Goal: Information Seeking & Learning: Learn about a topic

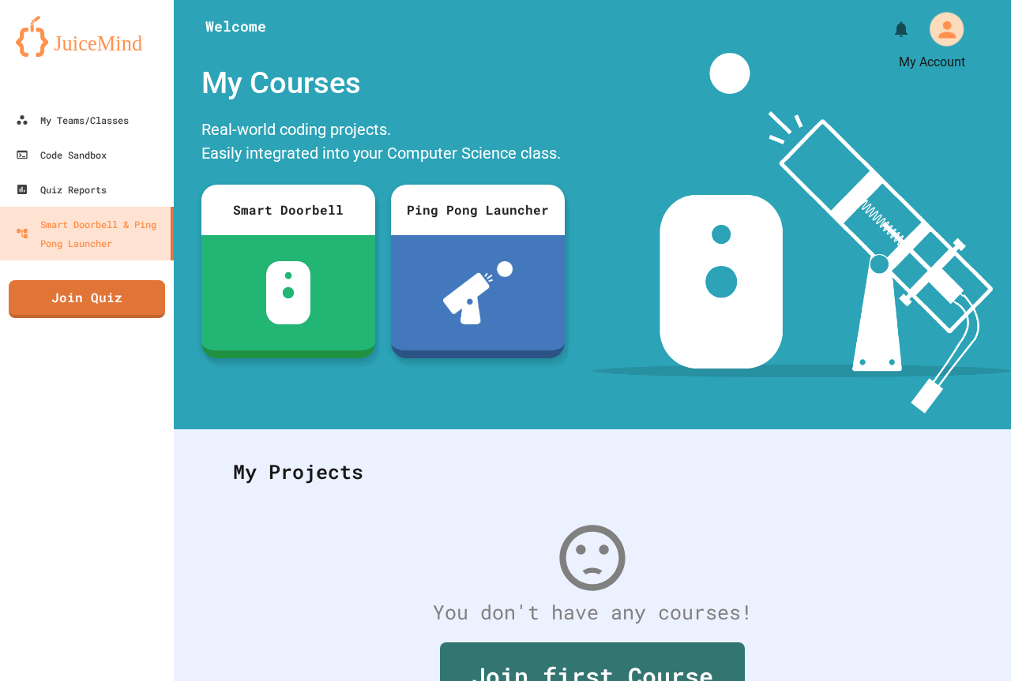
click at [951, 23] on button "My Account" at bounding box center [946, 28] width 43 height 43
drag, startPoint x: 655, startPoint y: 129, endPoint x: 682, endPoint y: 122, distance: 27.6
click at [657, 681] on div at bounding box center [505, 681] width 1011 height 0
click at [134, 306] on link "Join Quiz" at bounding box center [87, 297] width 156 height 39
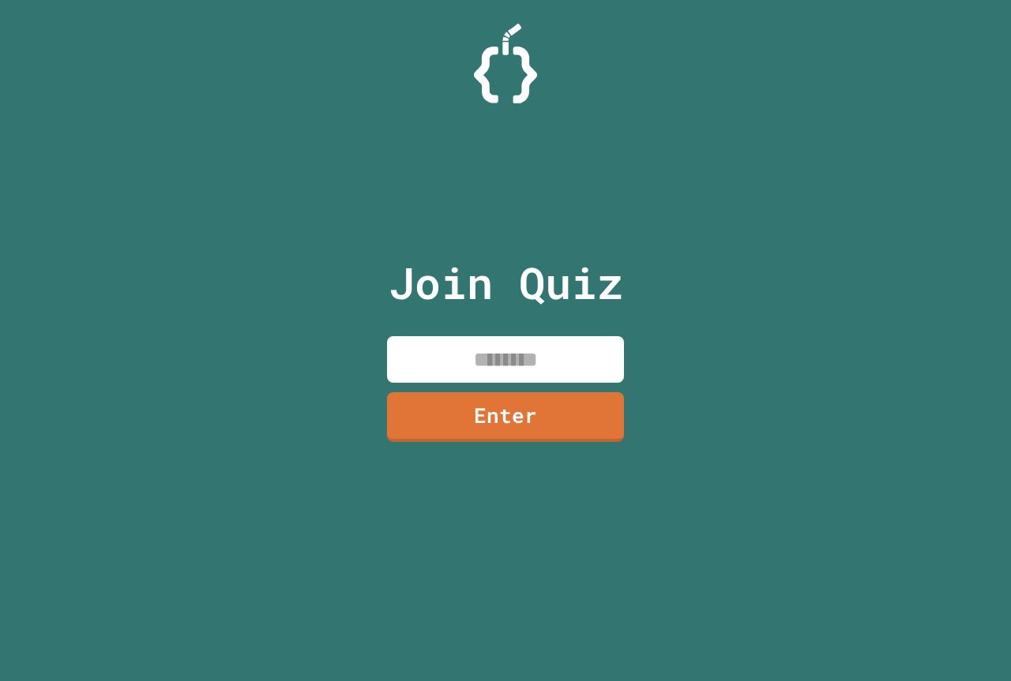
click at [435, 364] on input at bounding box center [505, 359] width 237 height 47
type input "********"
click at [602, 421] on link "Enter" at bounding box center [505, 415] width 230 height 52
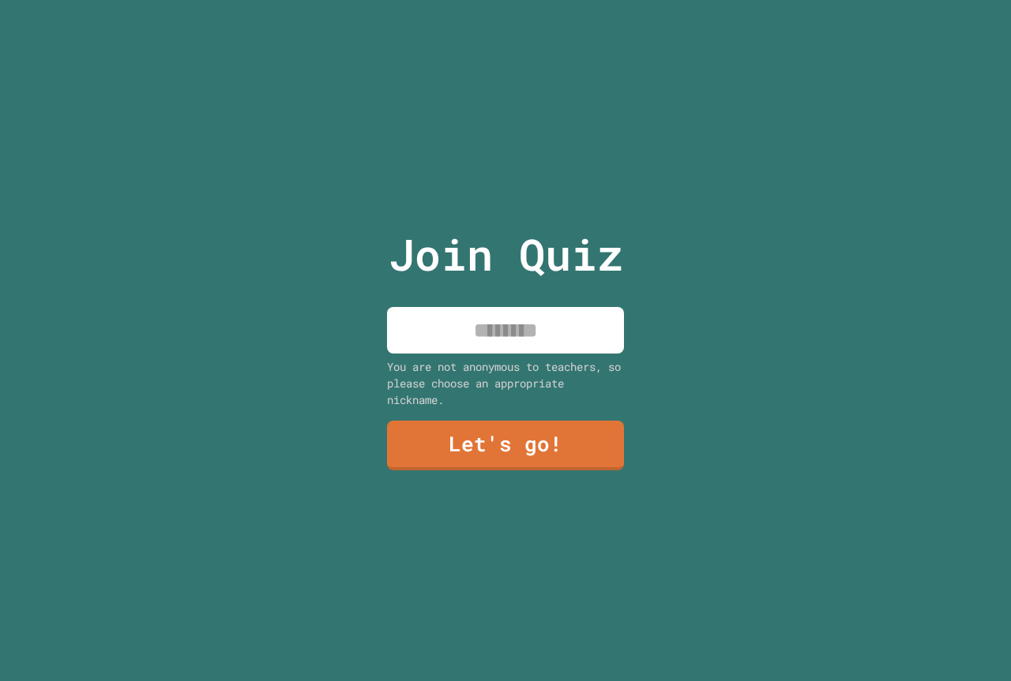
drag, startPoint x: 540, startPoint y: 298, endPoint x: 524, endPoint y: 327, distance: 32.5
click at [551, 318] on div "Join Quiz You are not anonymous to teachers, so please choose an appropriate ni…" at bounding box center [506, 340] width 266 height 681
click at [520, 339] on input at bounding box center [505, 330] width 237 height 47
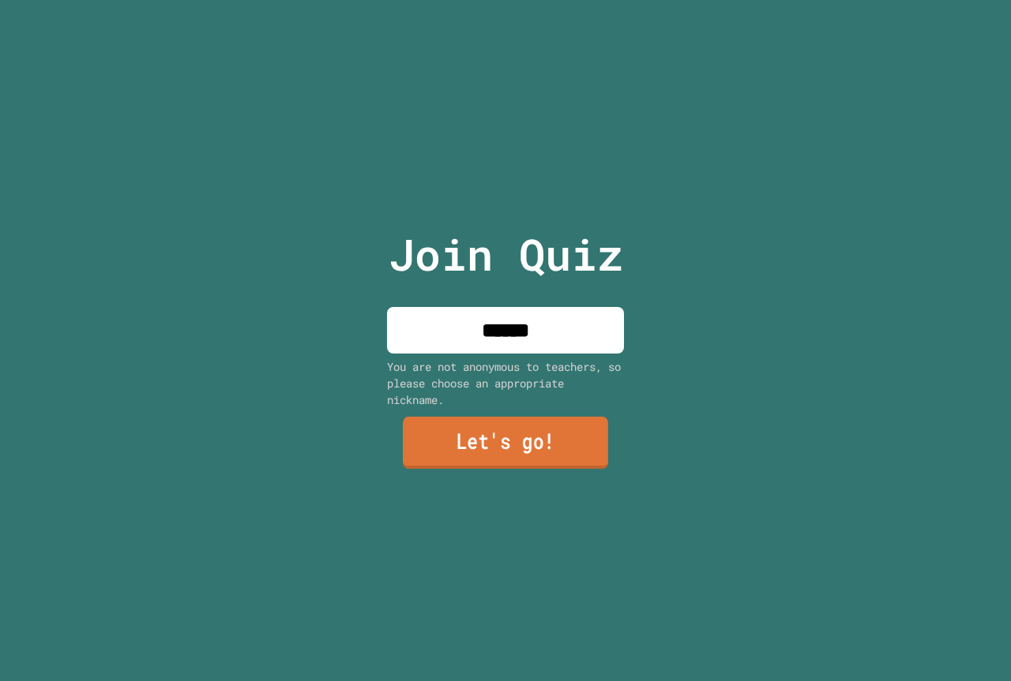
type input "******"
click at [485, 444] on link "Let's go!" at bounding box center [506, 444] width 230 height 52
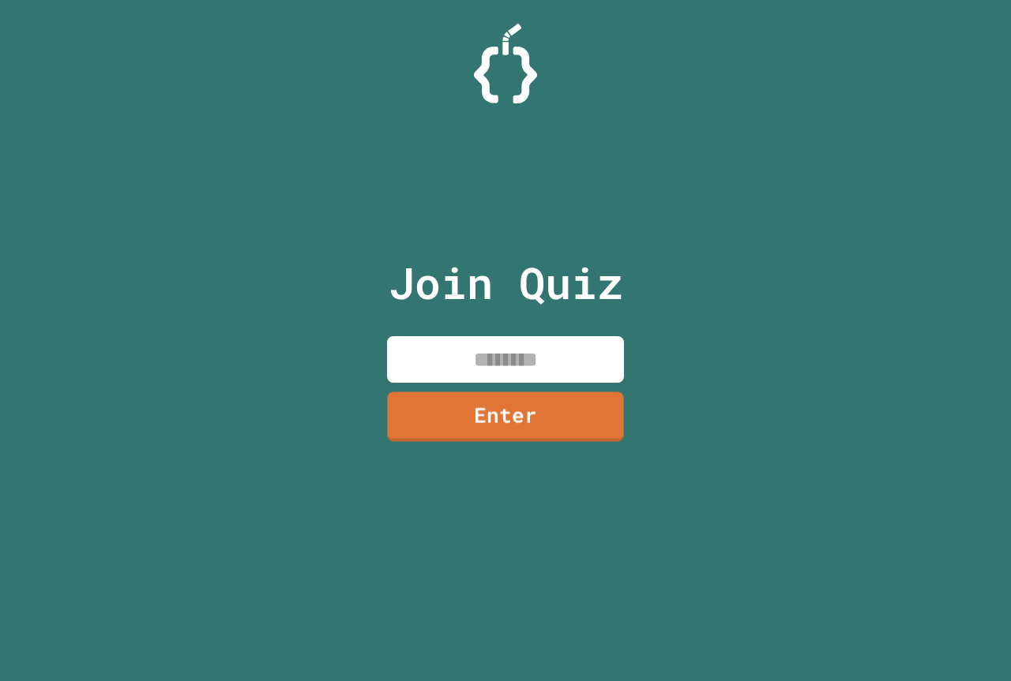
click at [492, 369] on input at bounding box center [505, 359] width 237 height 47
type input "********"
click at [574, 418] on link "Enter" at bounding box center [505, 415] width 228 height 52
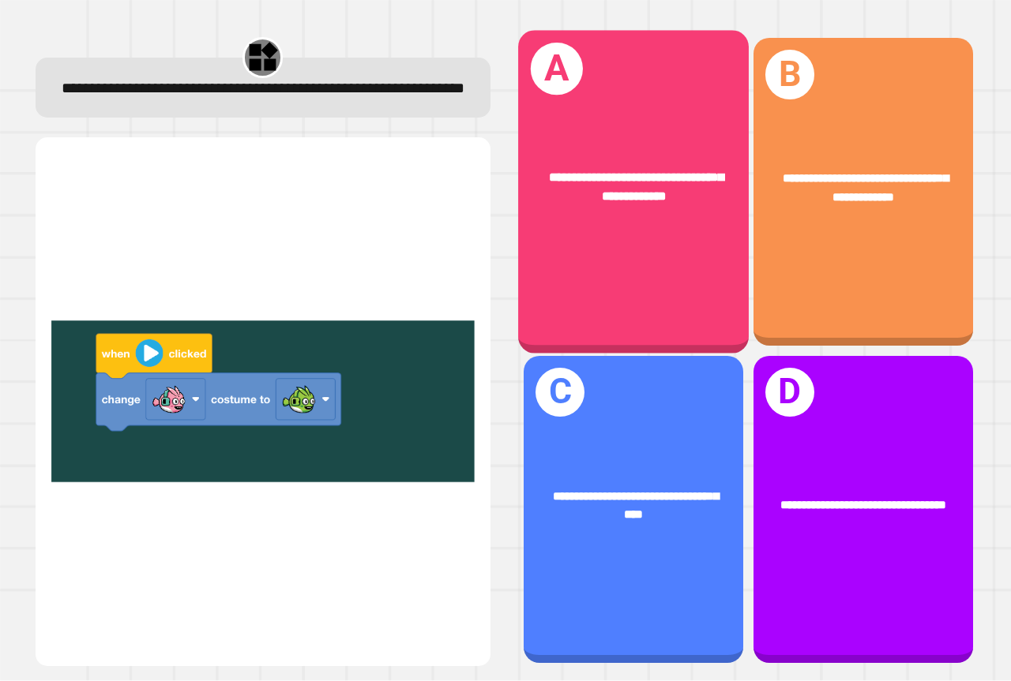
click at [613, 191] on span "**********" at bounding box center [636, 187] width 174 height 32
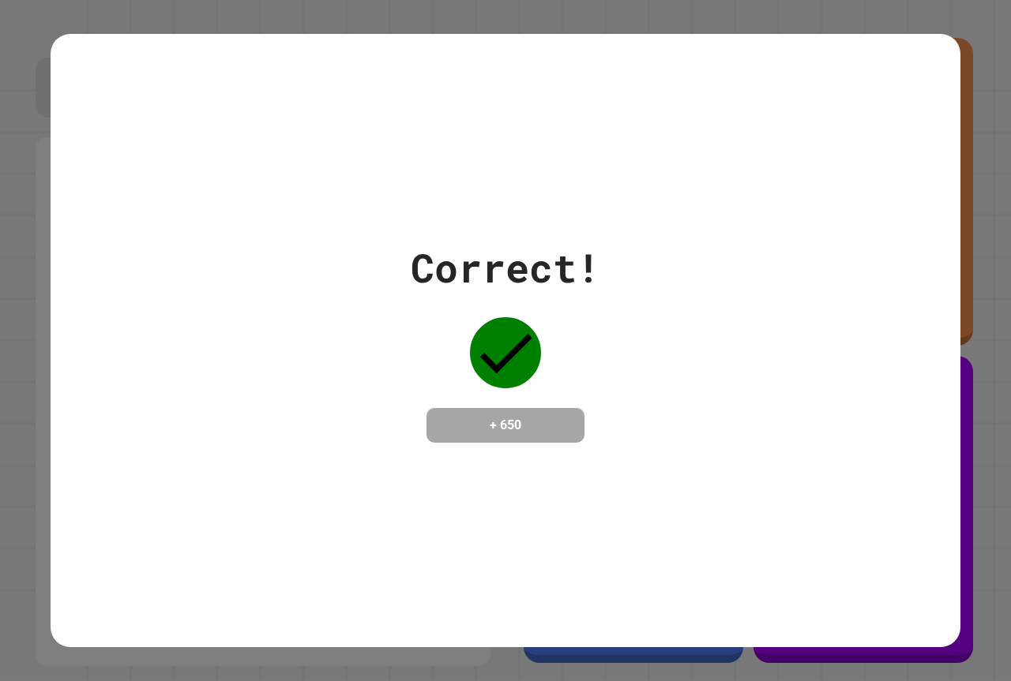
drag, startPoint x: 689, startPoint y: 344, endPoint x: 686, endPoint y: 328, distance: 16.9
drag, startPoint x: 553, startPoint y: 509, endPoint x: 521, endPoint y: 565, distance: 64.3
click at [605, 512] on div "Correct! + 650" at bounding box center [506, 340] width 910 height 613
drag, startPoint x: 563, startPoint y: 464, endPoint x: 516, endPoint y: 518, distance: 71.1
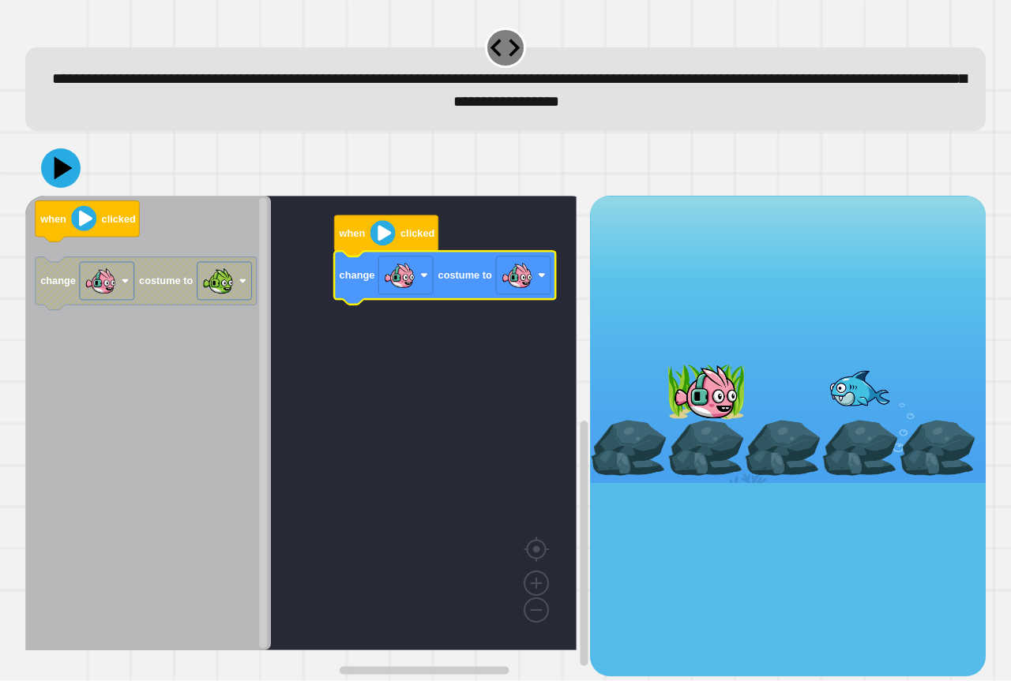
click at [500, 272] on rect "Blockly Workspace" at bounding box center [523, 276] width 54 height 38
click at [365, 247] on icon "Blockly Workspace" at bounding box center [386, 236] width 104 height 41
click at [377, 246] on image "Blockly Workspace" at bounding box center [382, 233] width 25 height 25
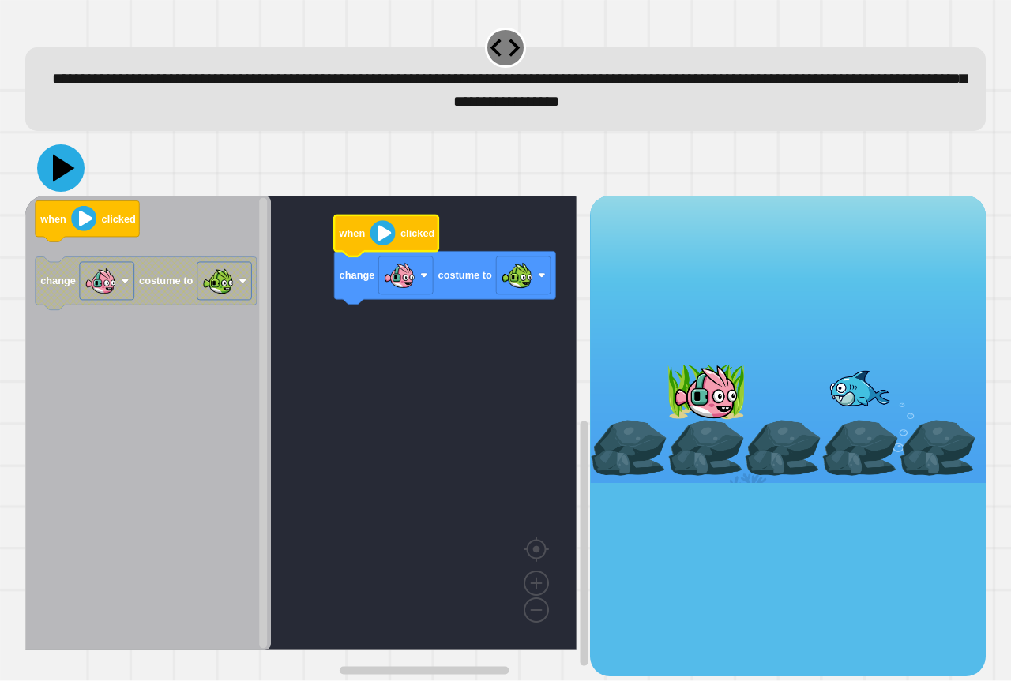
click at [72, 172] on icon at bounding box center [60, 167] width 47 height 47
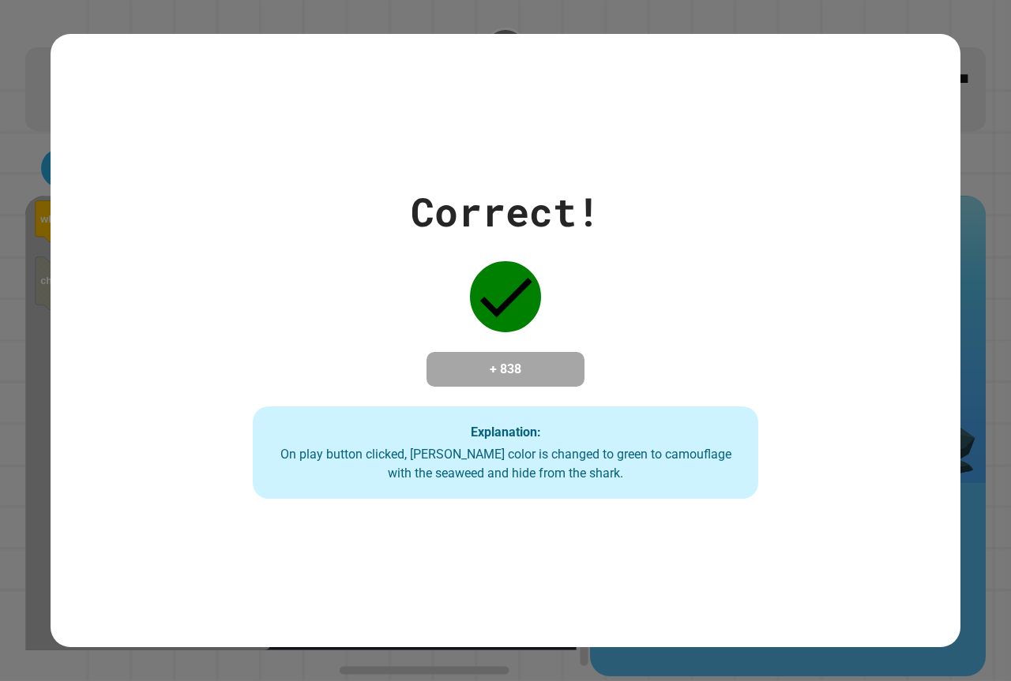
click at [121, 227] on div "Correct! + 838 Explanation: On play button clicked, Finley's color is changed t…" at bounding box center [506, 340] width 910 height 317
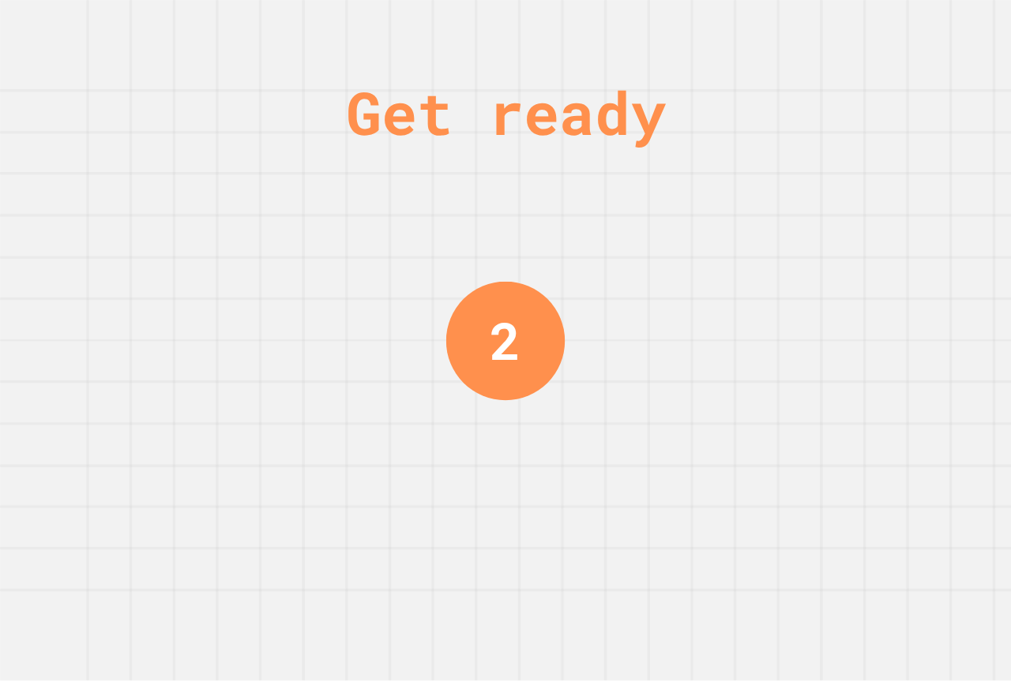
drag, startPoint x: 223, startPoint y: 29, endPoint x: 709, endPoint y: 362, distance: 589.5
click at [709, 362] on div "Get ready 2" at bounding box center [505, 340] width 1011 height 681
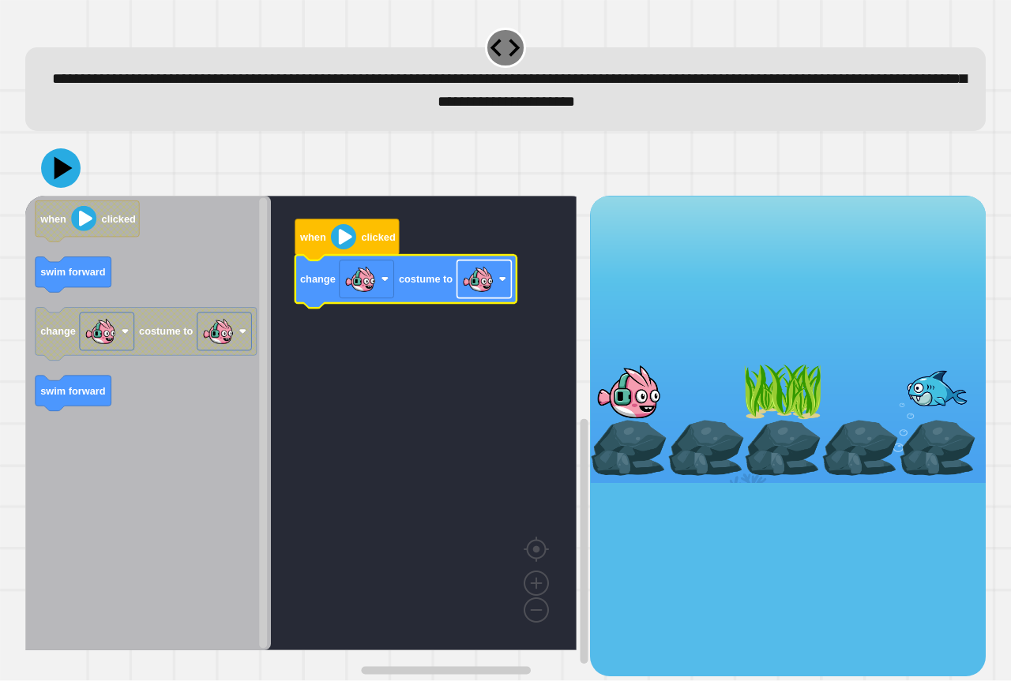
click at [472, 286] on image "Blockly Workspace" at bounding box center [478, 280] width 32 height 32
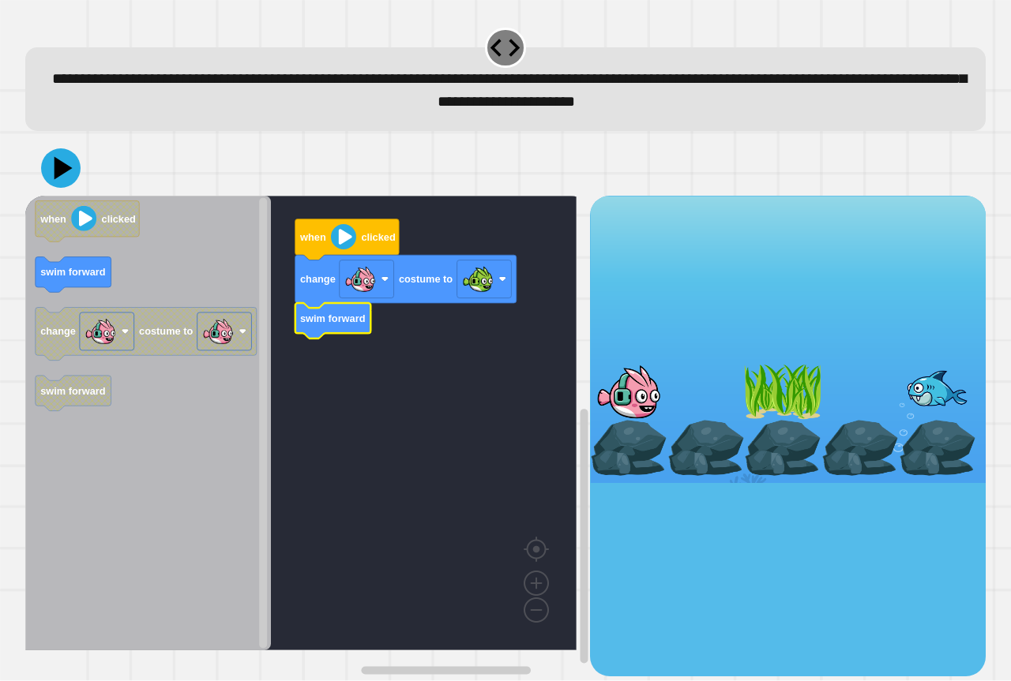
click at [342, 249] on image "Blockly Workspace" at bounding box center [343, 236] width 25 height 25
click at [342, 240] on image "Blockly Workspace" at bounding box center [343, 236] width 25 height 25
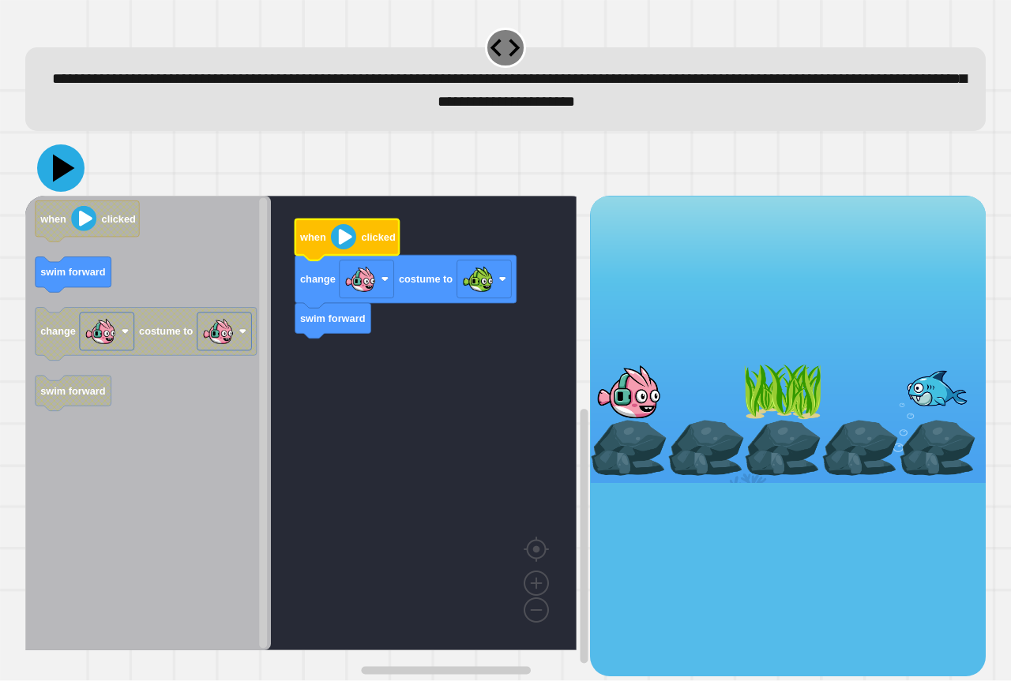
click at [57, 176] on icon at bounding box center [64, 169] width 22 height 28
click at [223, 375] on icon "when clicked swim forward change costume to swim forward" at bounding box center [148, 423] width 246 height 455
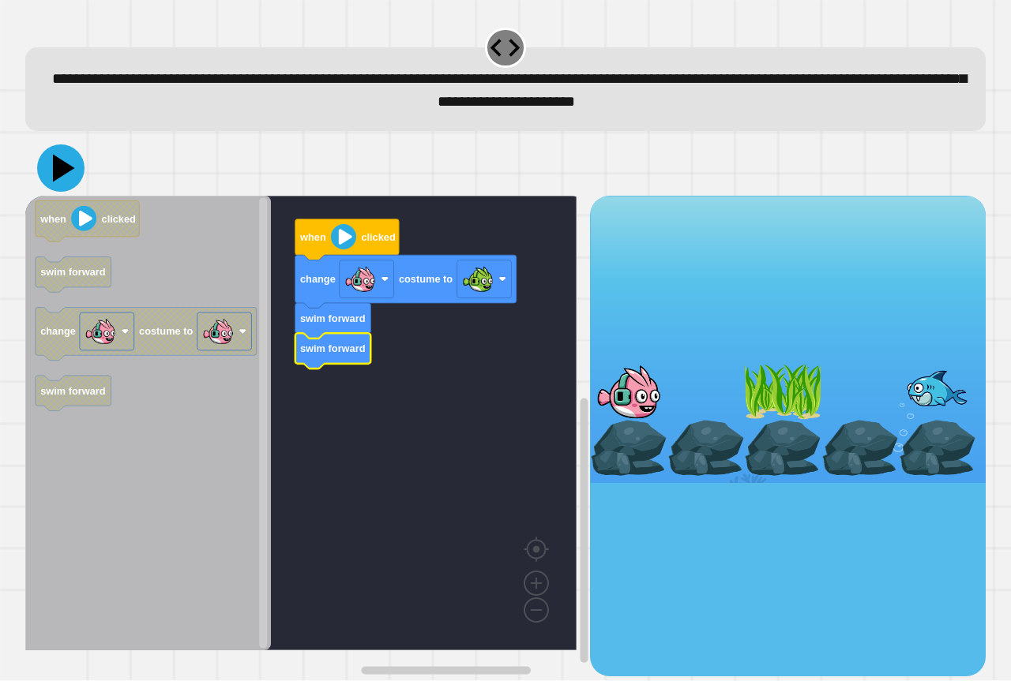
click at [75, 186] on icon at bounding box center [60, 167] width 47 height 47
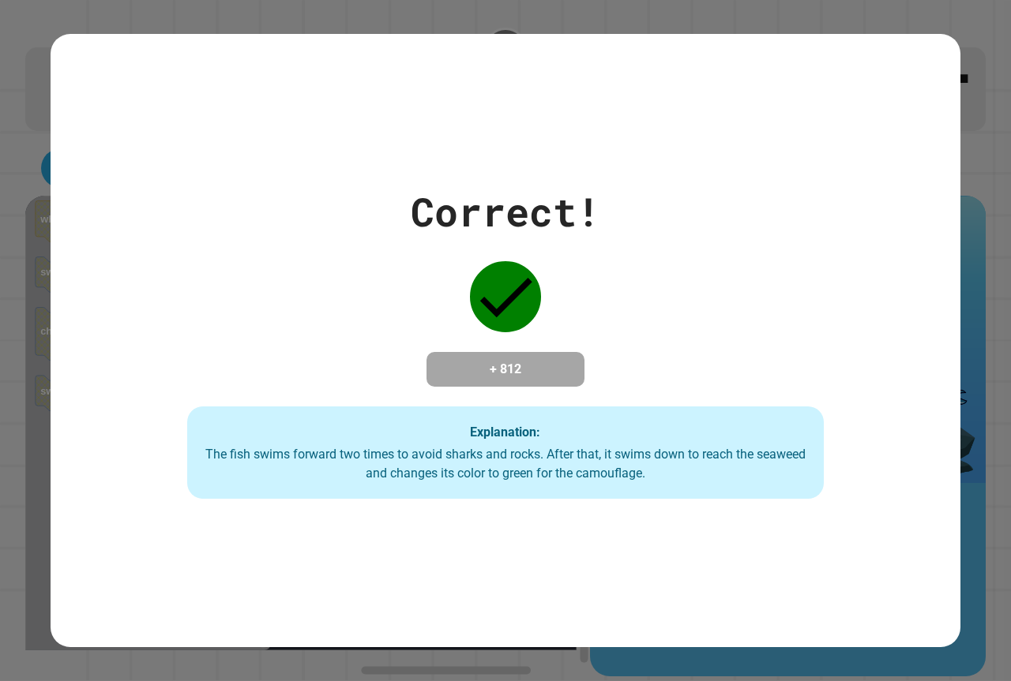
drag, startPoint x: 708, startPoint y: 559, endPoint x: 722, endPoint y: 560, distance: 14.2
click at [722, 560] on div "Correct! + 812 Explanation: The fish swims forward two times to avoid sharks an…" at bounding box center [506, 340] width 910 height 613
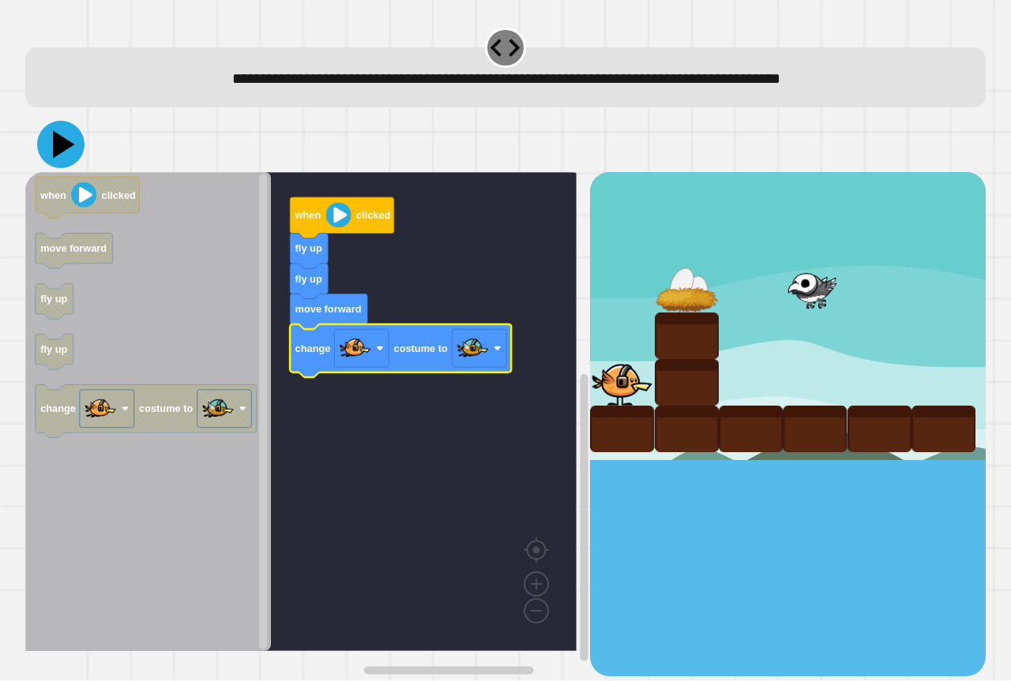
click at [58, 151] on icon at bounding box center [64, 145] width 22 height 28
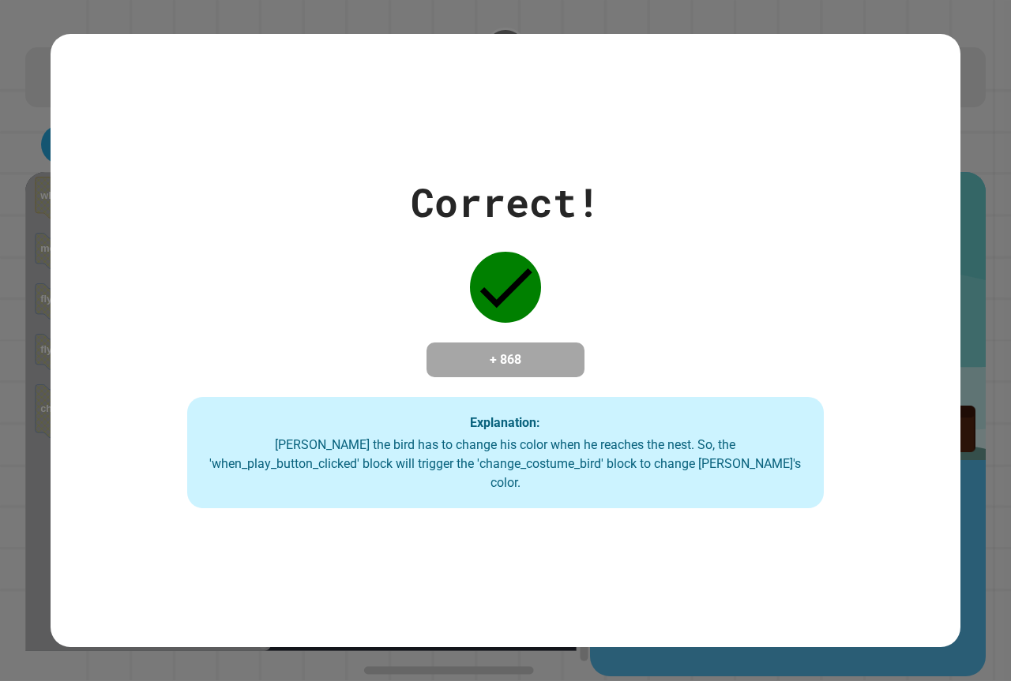
drag, startPoint x: 328, startPoint y: 294, endPoint x: 314, endPoint y: 246, distance: 50.0
drag, startPoint x: 314, startPoint y: 246, endPoint x: 304, endPoint y: 177, distance: 69.4
drag, startPoint x: 304, startPoint y: 177, endPoint x: 700, endPoint y: 158, distance: 396.8
click at [703, 149] on div "Correct! + 868 Explanation: Ollie the bird has to change his color when he reac…" at bounding box center [506, 340] width 910 height 613
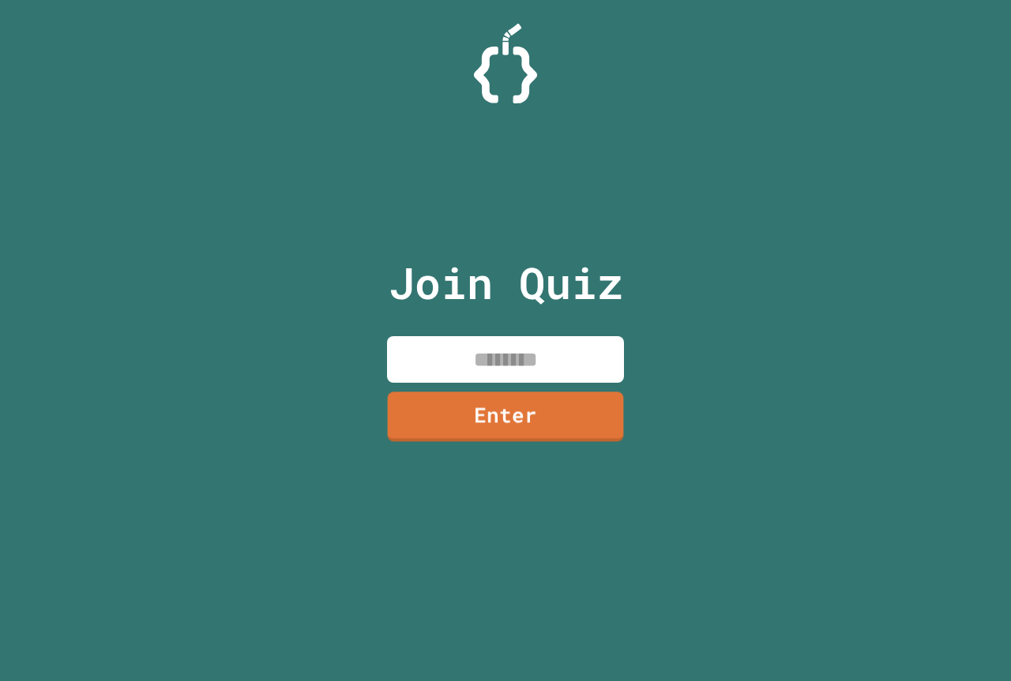
click at [489, 362] on input at bounding box center [505, 359] width 237 height 47
type input "********"
click at [435, 391] on link "Enter" at bounding box center [505, 415] width 234 height 52
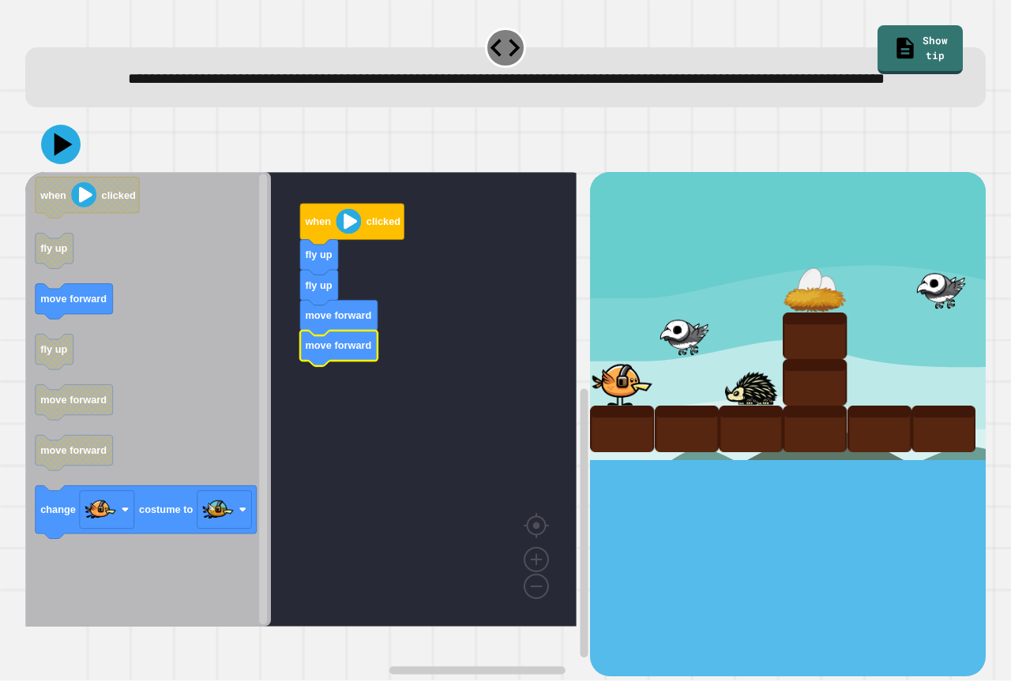
click at [182, 348] on icon "Blockly Workspace" at bounding box center [148, 399] width 246 height 455
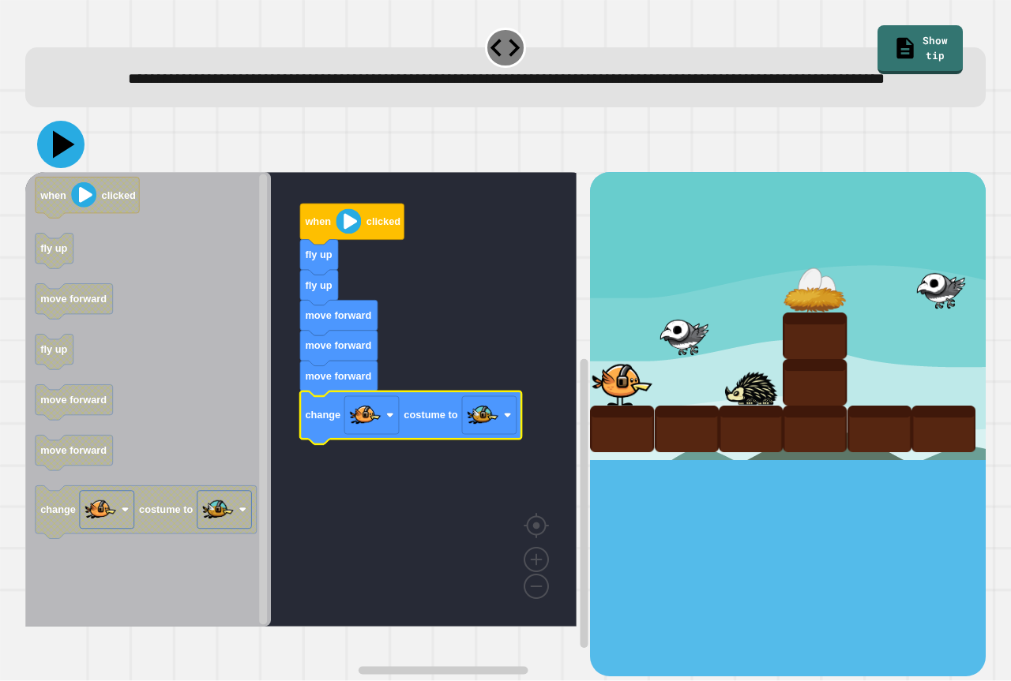
click at [54, 163] on icon at bounding box center [60, 144] width 47 height 47
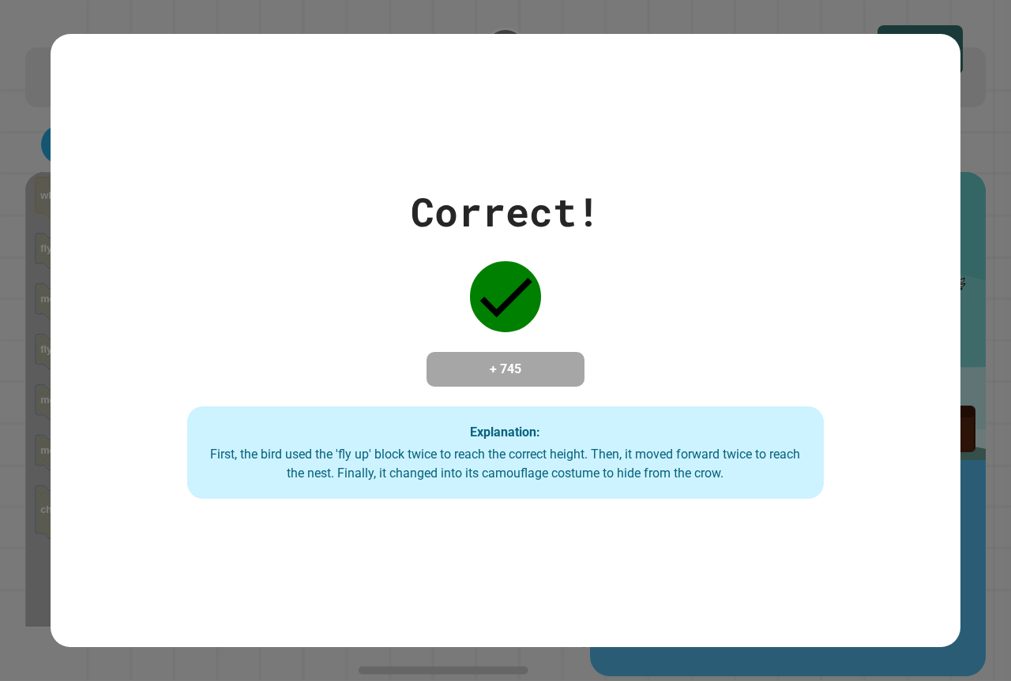
click at [107, 140] on div "Correct! + 745 Explanation: First, the bird used the 'fly up' block twice to re…" at bounding box center [506, 340] width 910 height 613
click at [155, 324] on div "Correct! + 745 Explanation: First, the bird used the 'fly up' block twice to re…" at bounding box center [506, 340] width 910 height 317
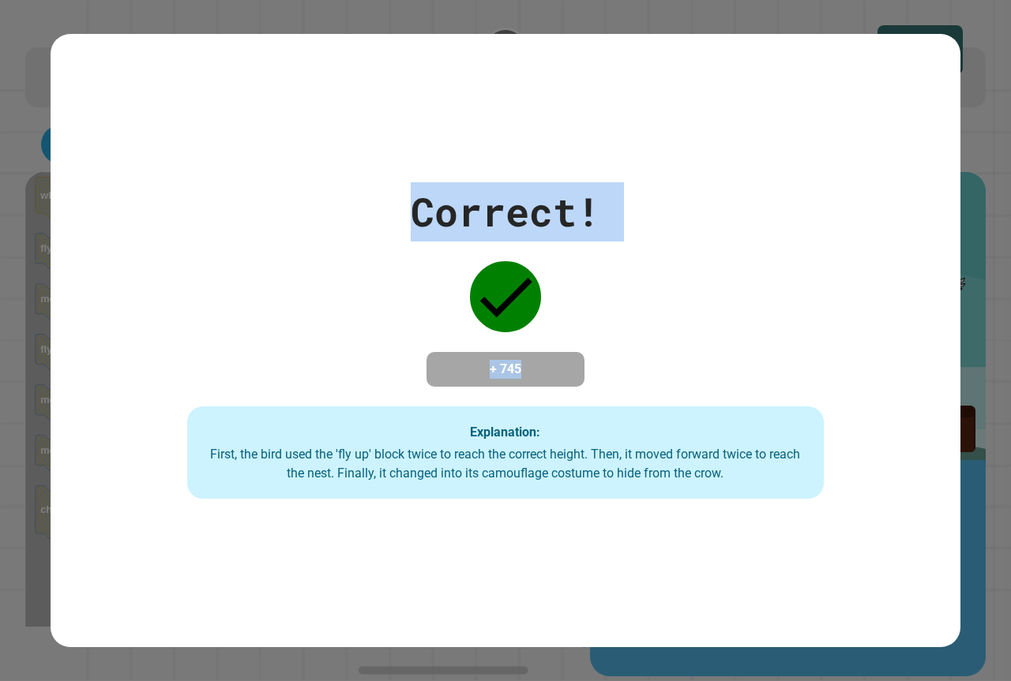
drag, startPoint x: 988, startPoint y: 231, endPoint x: 93, endPoint y: 212, distance: 895.5
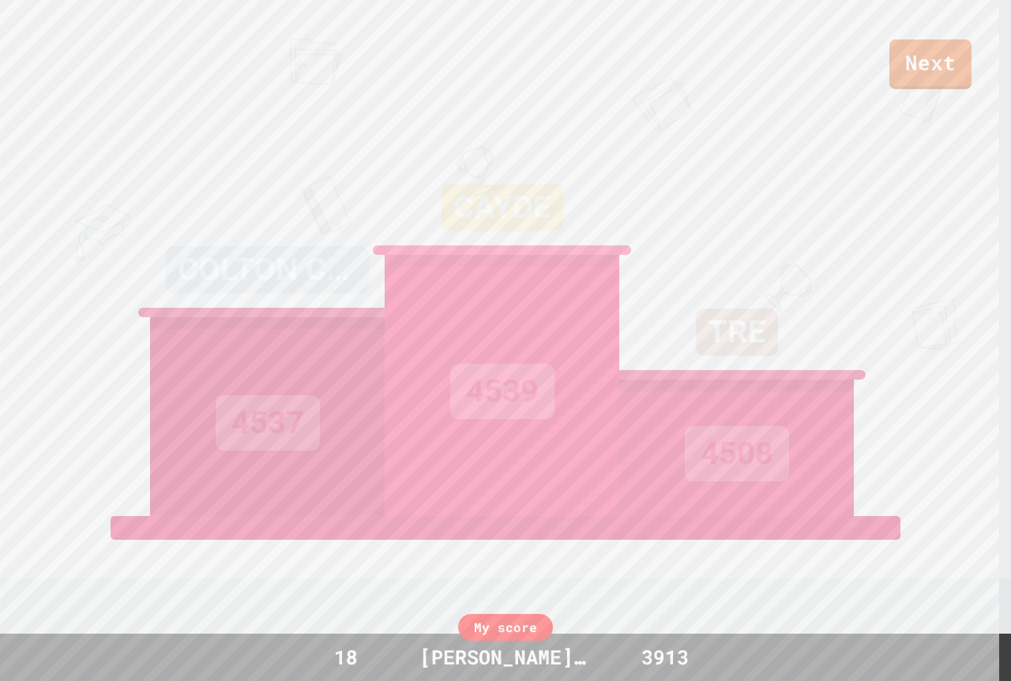
click at [518, 321] on div "4539" at bounding box center [501, 385] width 234 height 261
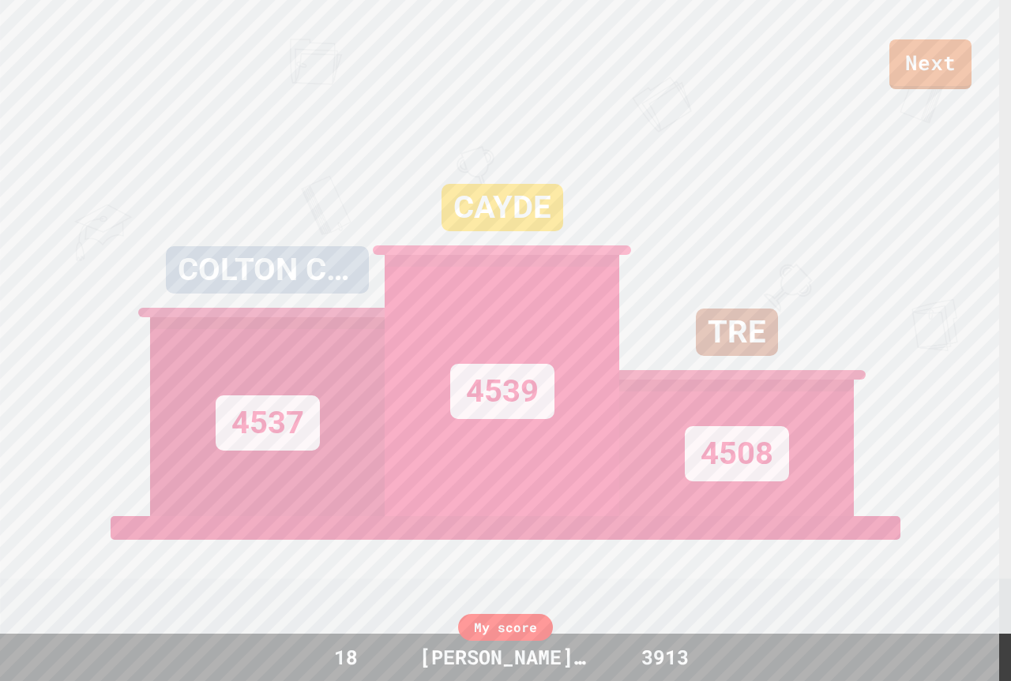
drag, startPoint x: 538, startPoint y: 534, endPoint x: 552, endPoint y: 662, distance: 129.4
click at [549, 636] on div "Next COLTON CUNNINGH 4537 CAYDE 4539 TRE 4508 View leaderboard Leaderboard CAYD…" at bounding box center [505, 340] width 1011 height 681
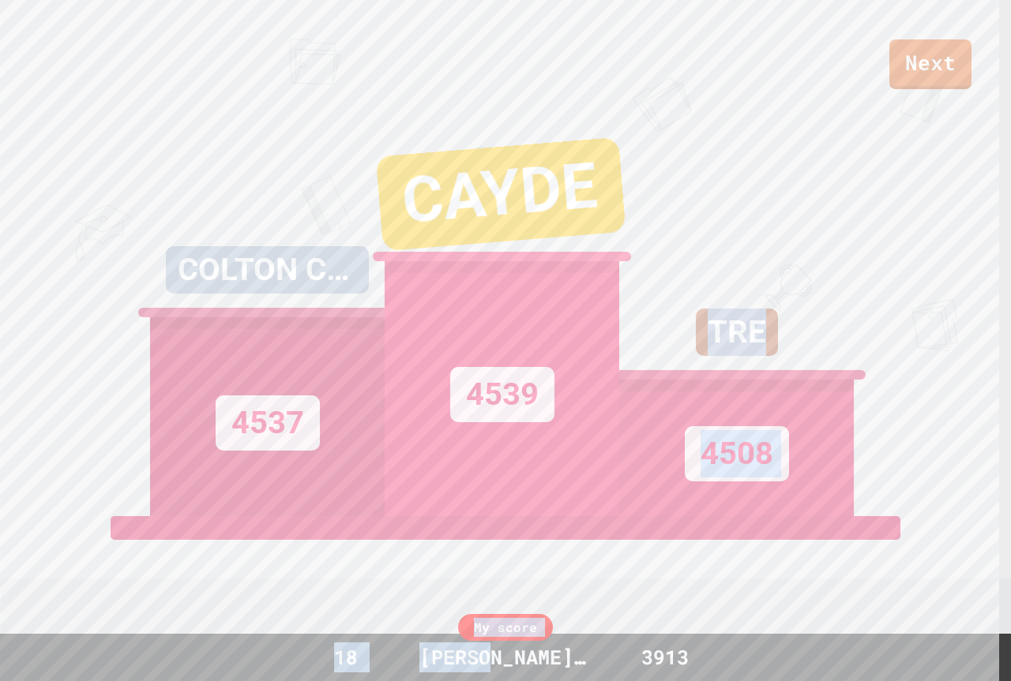
scroll to position [79, 0]
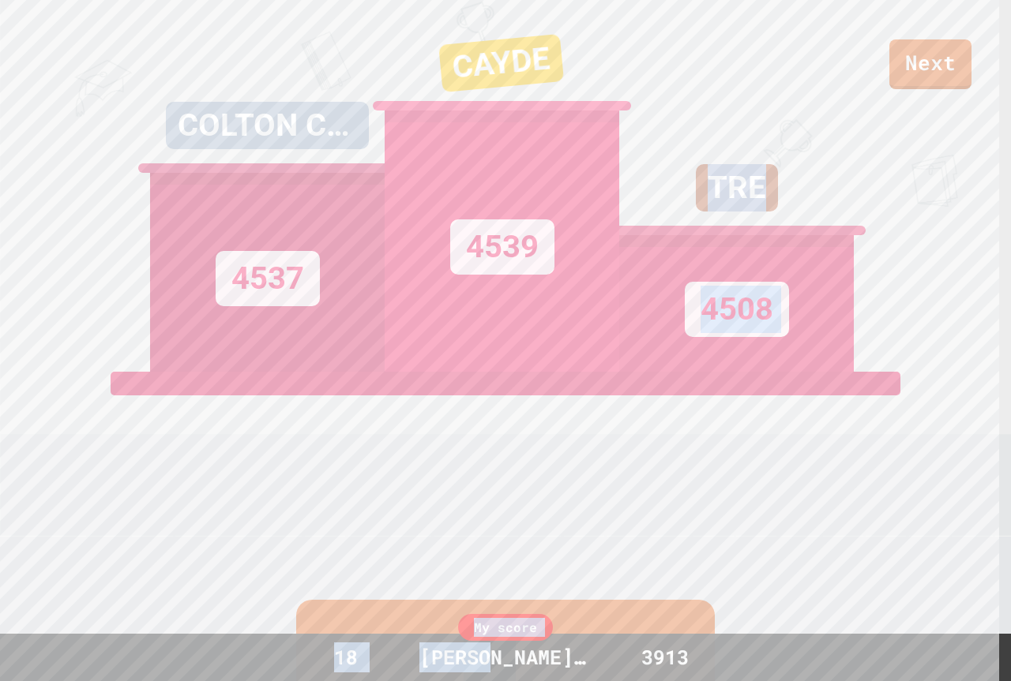
drag, startPoint x: 711, startPoint y: 527, endPoint x: 669, endPoint y: 531, distance: 42.8
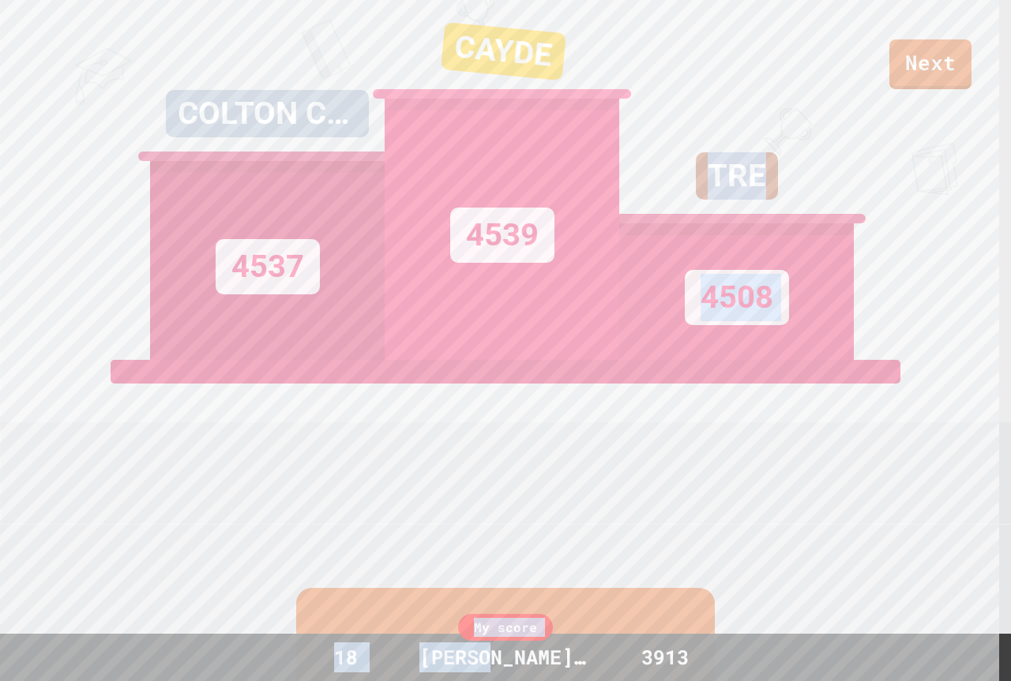
scroll to position [158, 0]
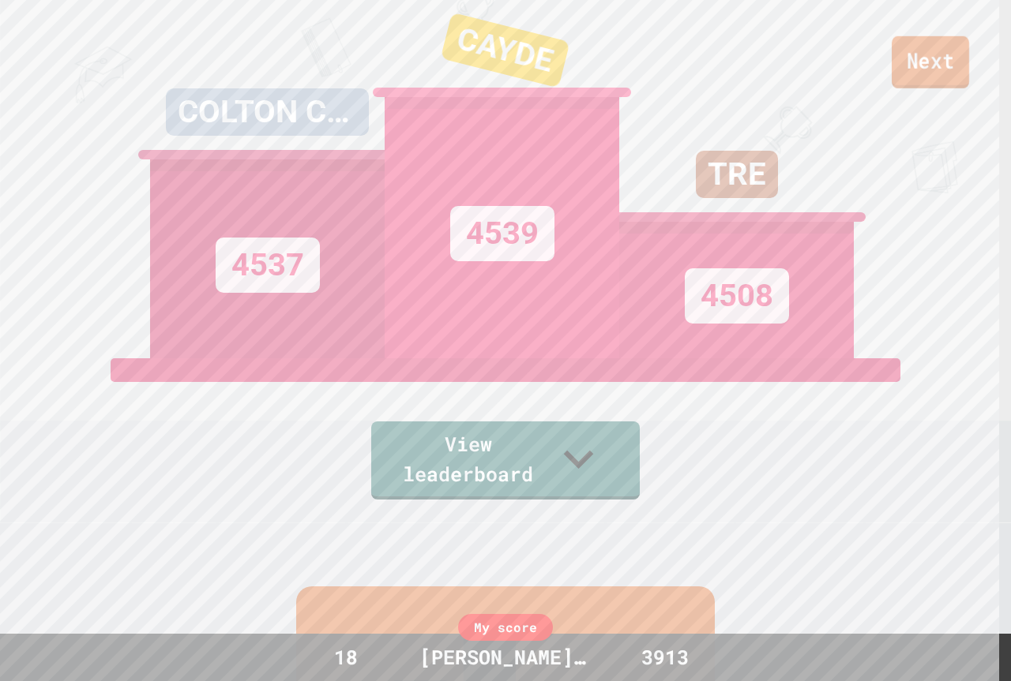
click at [910, 76] on link "Next" at bounding box center [929, 62] width 77 height 52
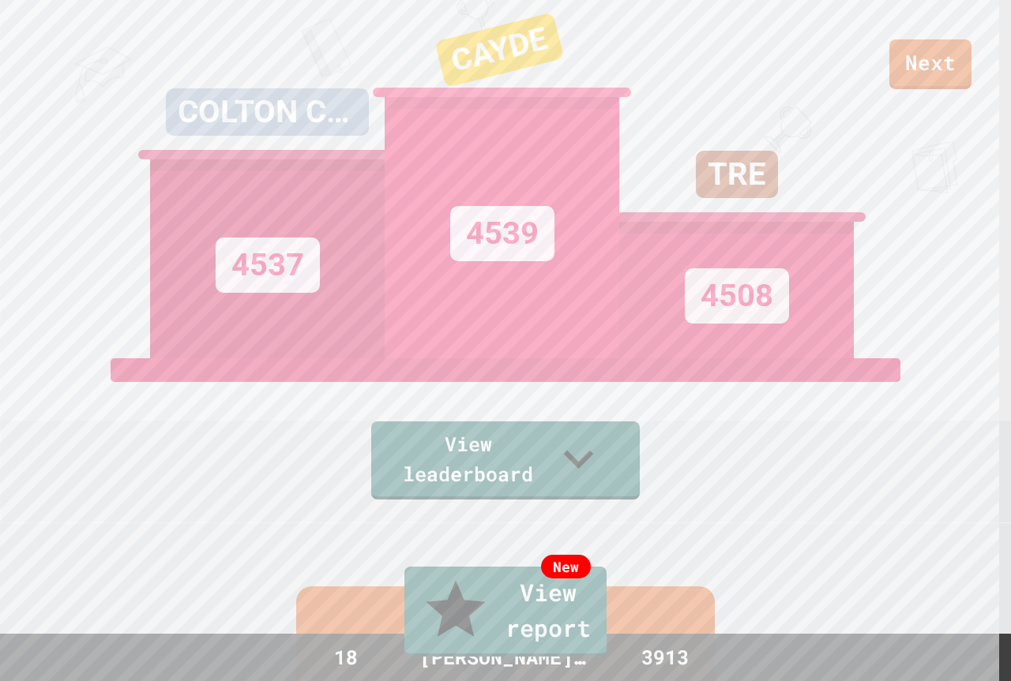
type textarea "**********"
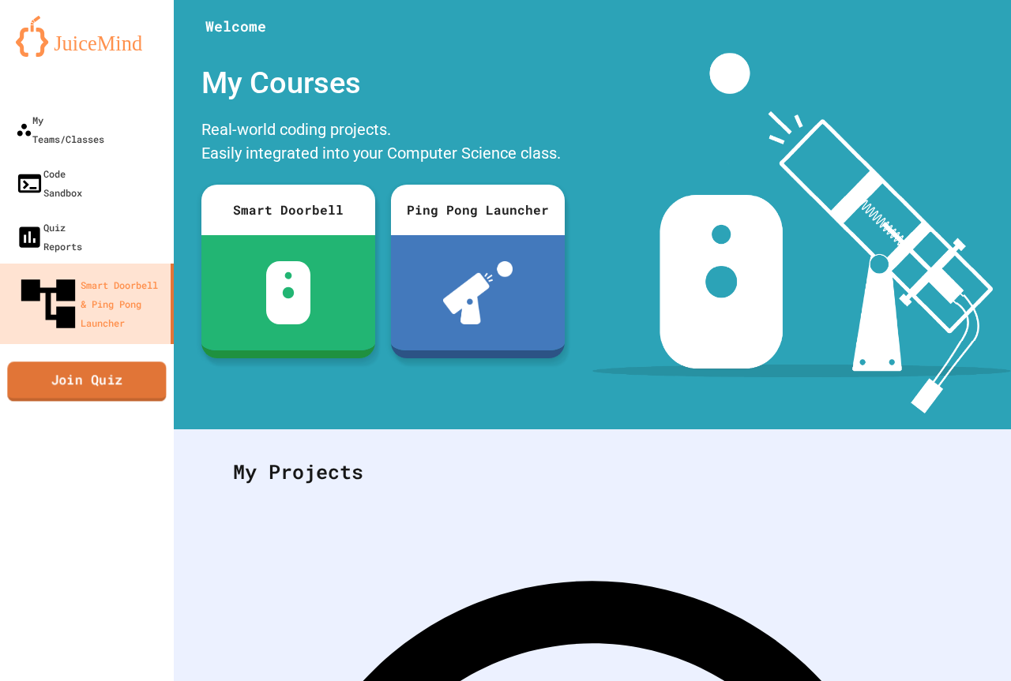
click at [38, 362] on link "Join Quiz" at bounding box center [86, 381] width 159 height 39
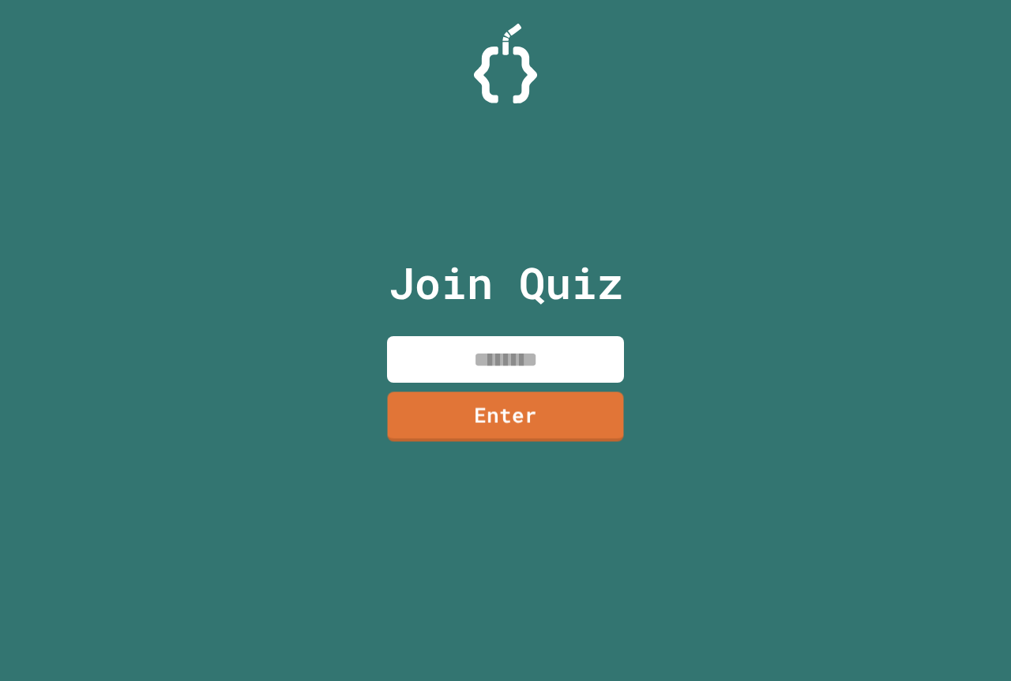
click at [489, 360] on input at bounding box center [505, 359] width 237 height 47
type input "********"
click at [542, 423] on link "Enter" at bounding box center [505, 415] width 225 height 52
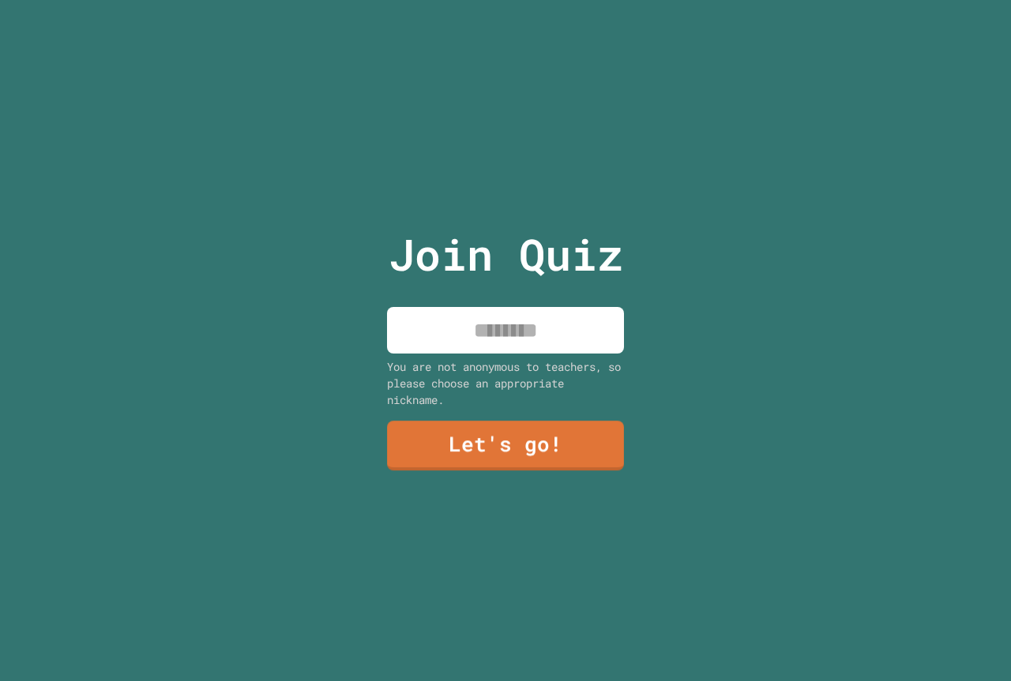
click at [519, 327] on input at bounding box center [505, 330] width 237 height 47
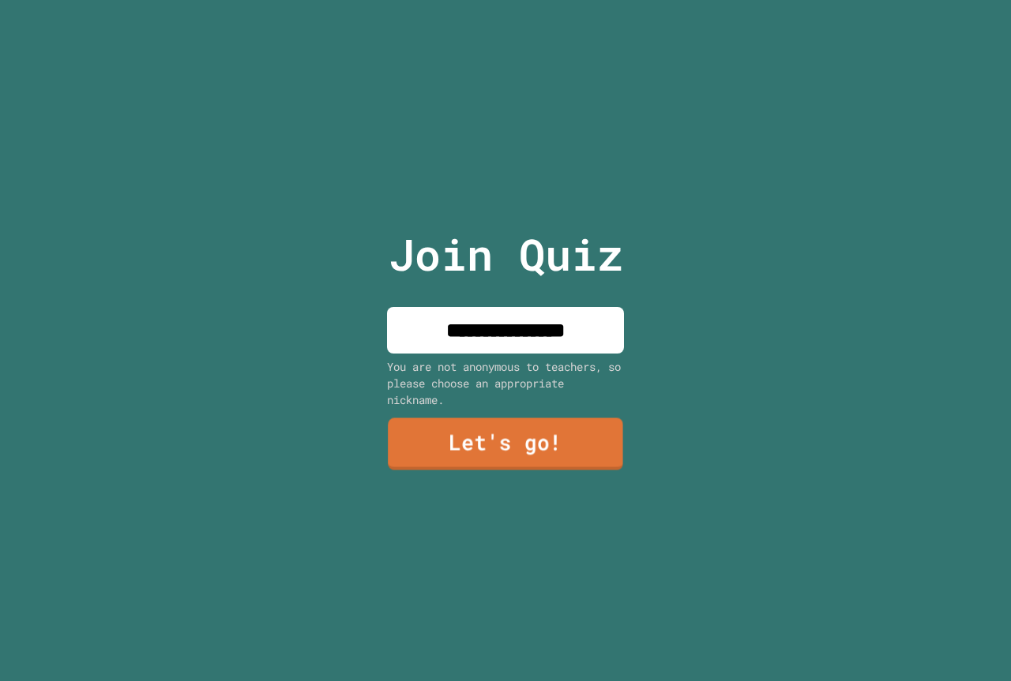
type input "**********"
click at [493, 448] on link "Let's go!" at bounding box center [505, 444] width 235 height 52
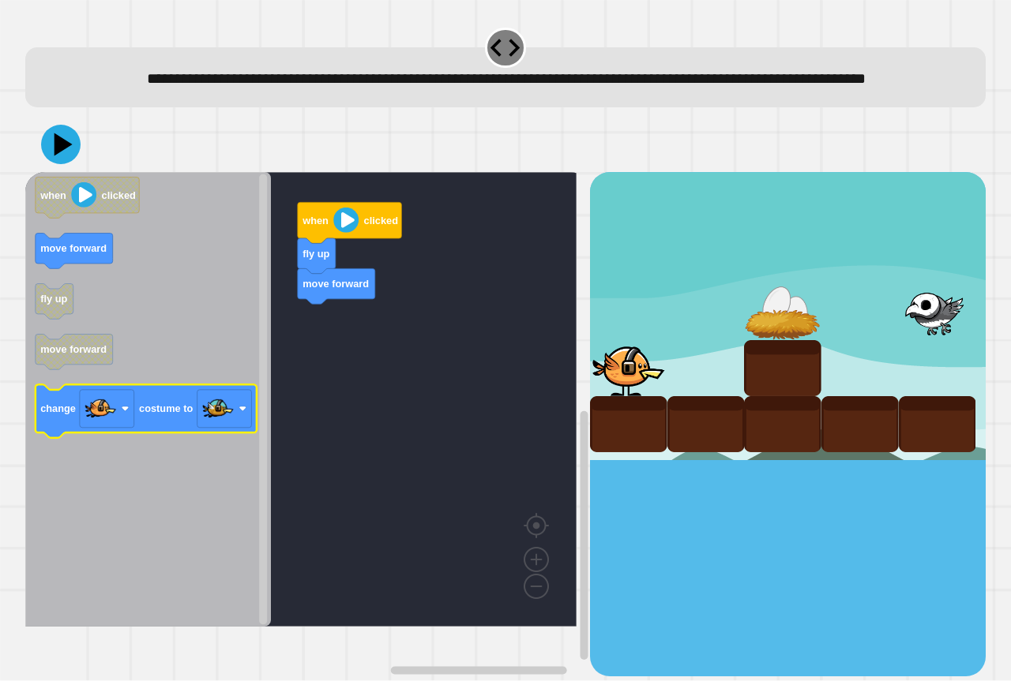
click at [152, 438] on icon "Blockly Workspace" at bounding box center [146, 411] width 221 height 53
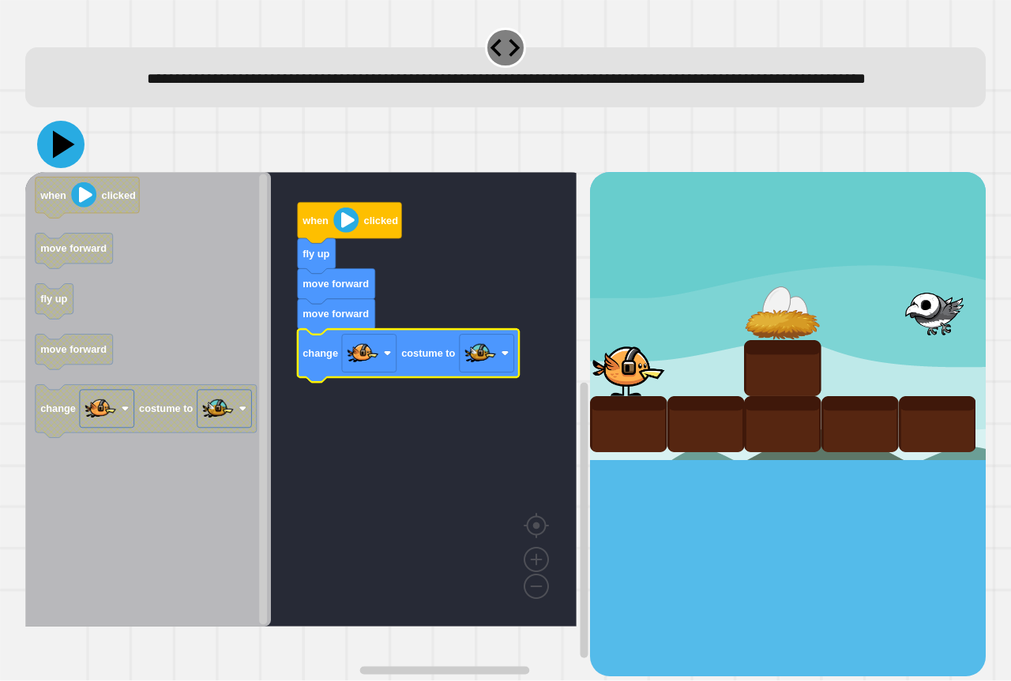
click at [66, 153] on button at bounding box center [60, 144] width 47 height 47
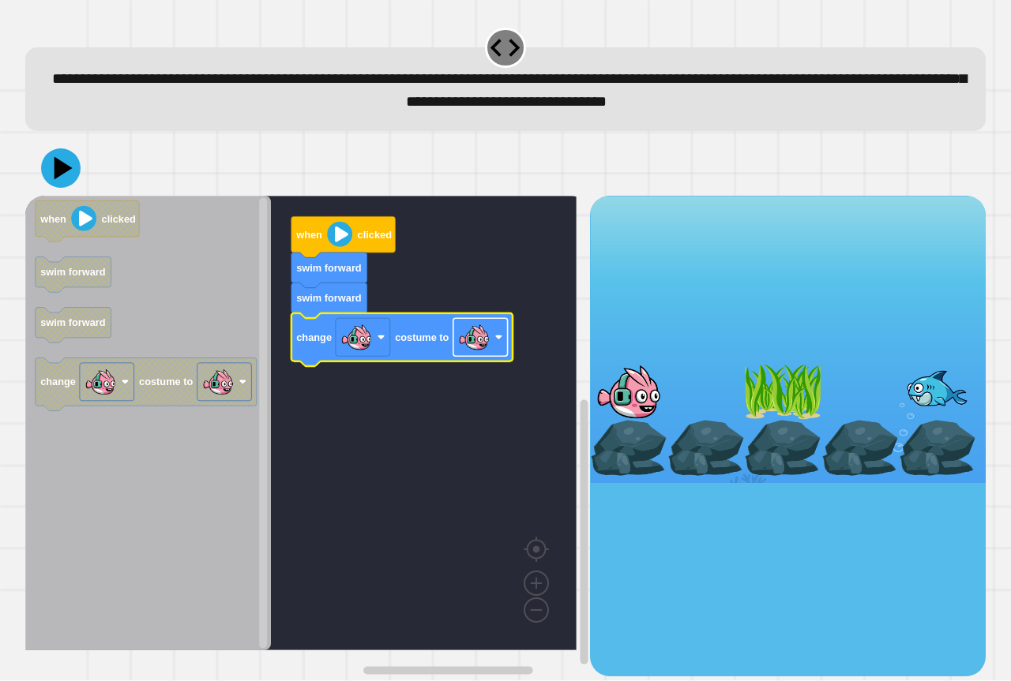
click at [463, 350] on image "Blockly Workspace" at bounding box center [474, 338] width 32 height 32
click at [47, 175] on icon at bounding box center [60, 167] width 47 height 47
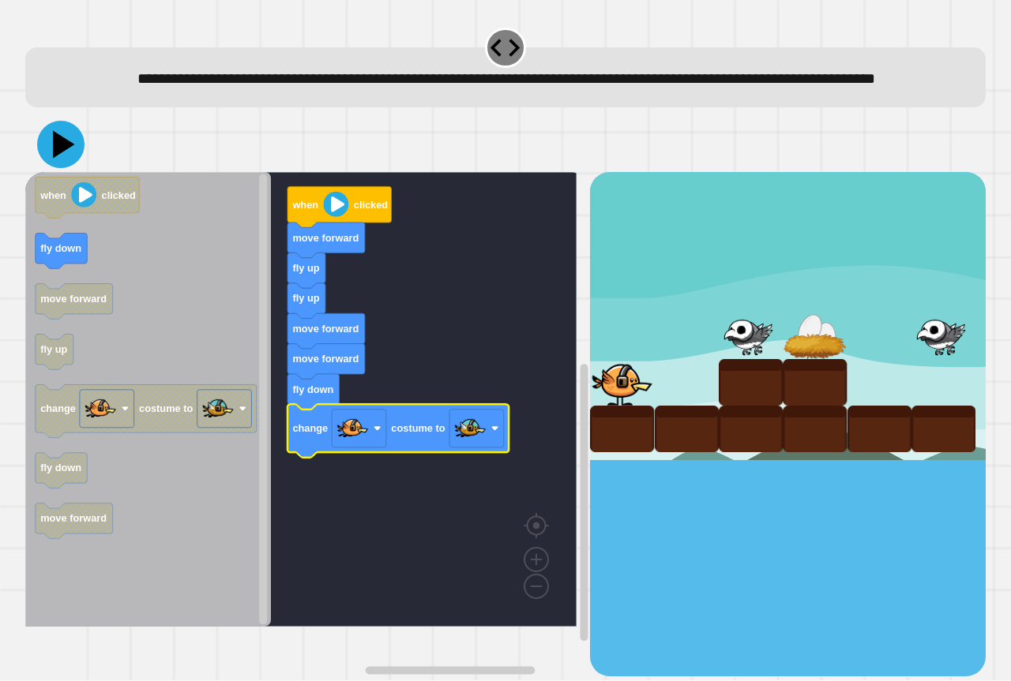
click at [61, 168] on icon at bounding box center [60, 144] width 47 height 47
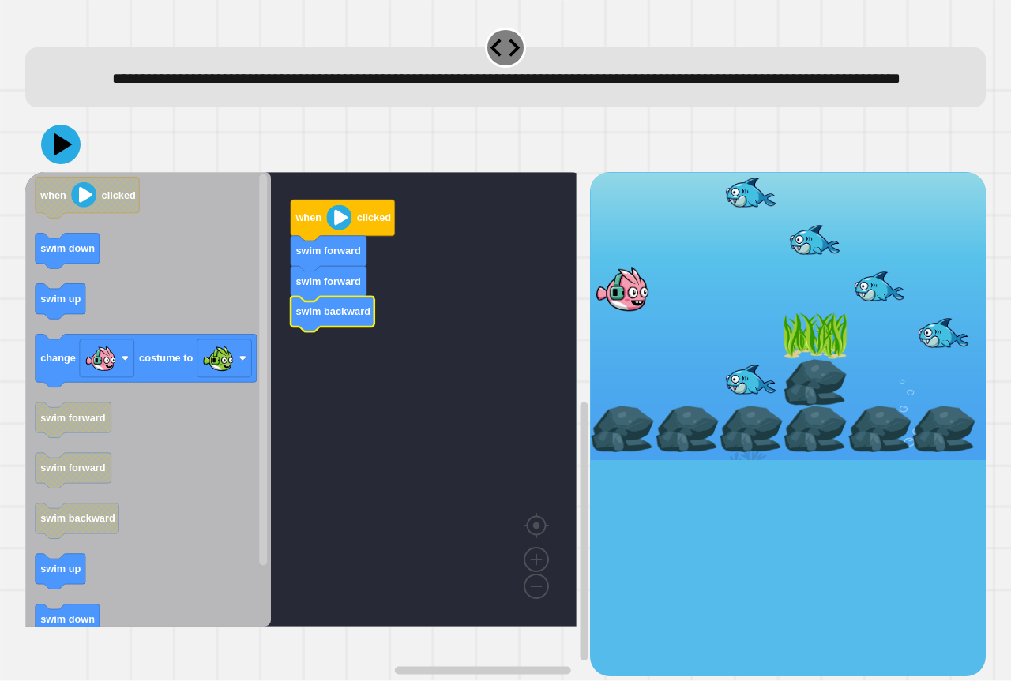
click at [83, 627] on icon "Blockly Workspace" at bounding box center [148, 399] width 246 height 455
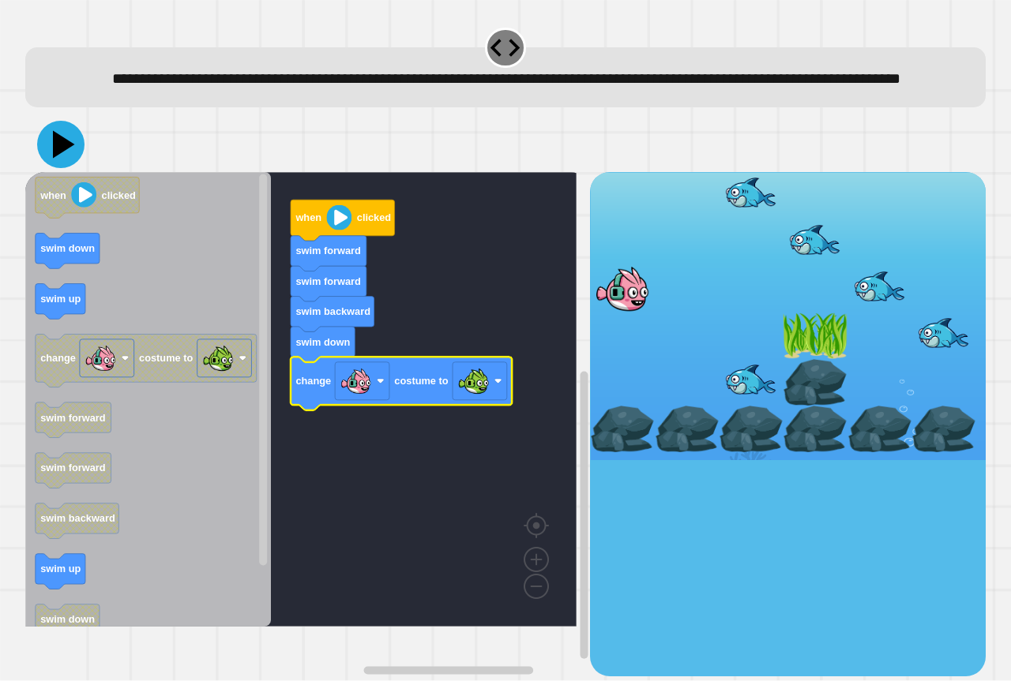
click at [65, 159] on icon at bounding box center [64, 145] width 22 height 28
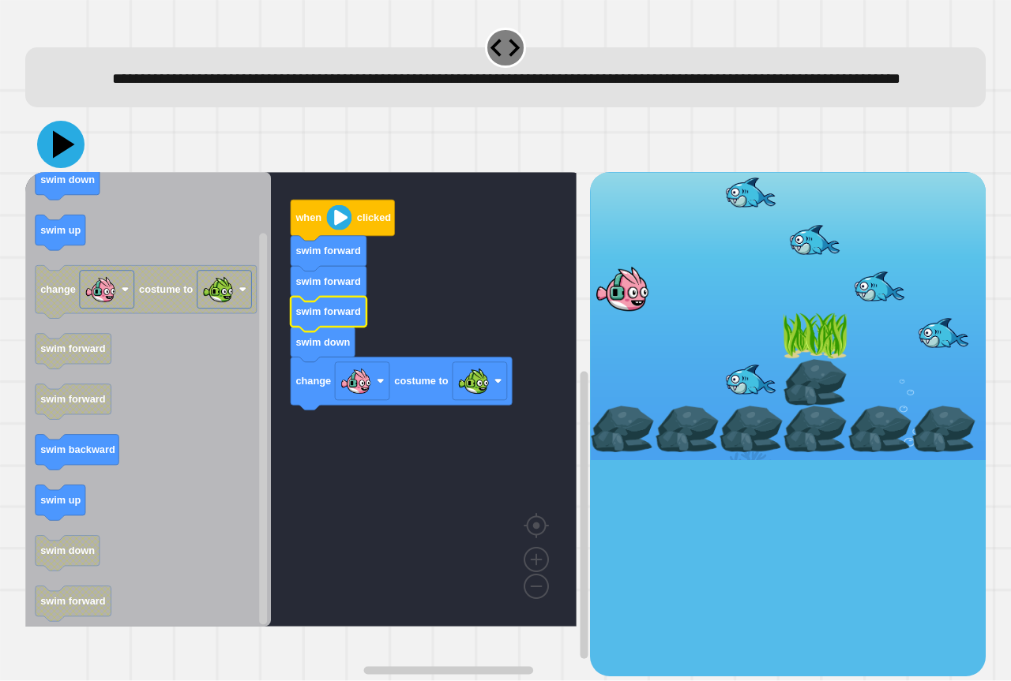
click at [51, 168] on icon at bounding box center [60, 144] width 47 height 47
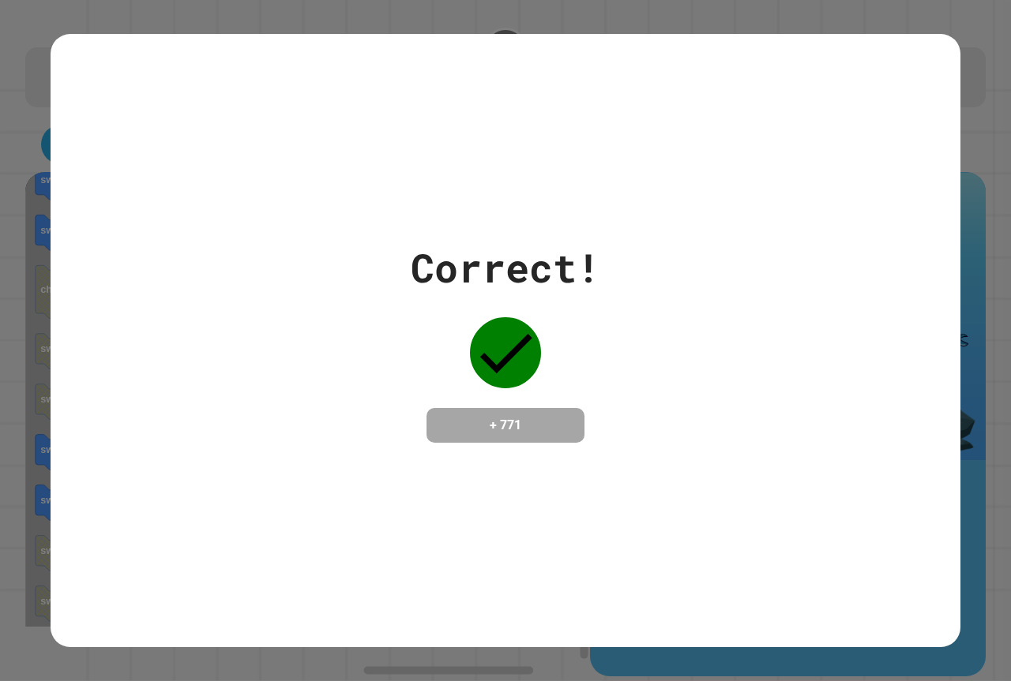
click at [786, 21] on div "Correct! + 771" at bounding box center [505, 340] width 1011 height 681
drag, startPoint x: 485, startPoint y: 43, endPoint x: 429, endPoint y: 49, distance: 55.5
drag, startPoint x: 429, startPoint y: 49, endPoint x: 207, endPoint y: 310, distance: 343.3
drag, startPoint x: 207, startPoint y: 310, endPoint x: 161, endPoint y: 349, distance: 59.9
click at [161, 349] on div "Correct! + 771" at bounding box center [506, 340] width 910 height 204
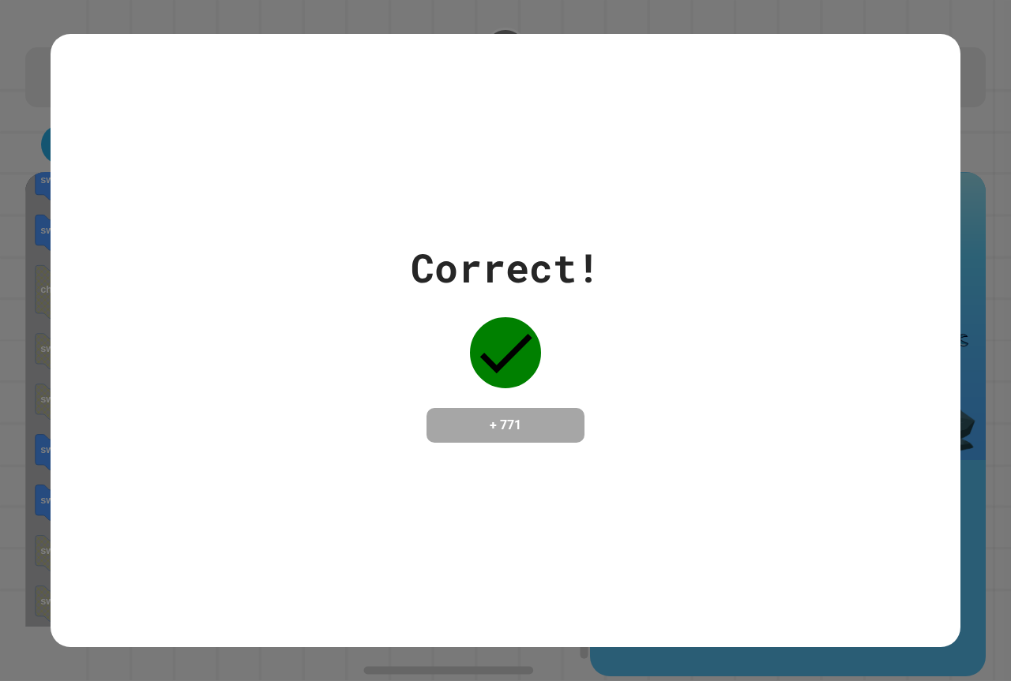
drag, startPoint x: 0, startPoint y: 466, endPoint x: 0, endPoint y: 316, distance: 150.0
drag, startPoint x: 0, startPoint y: 316, endPoint x: 0, endPoint y: 294, distance: 21.3
click at [0, 546] on div "Correct! + 771" at bounding box center [505, 340] width 1011 height 681
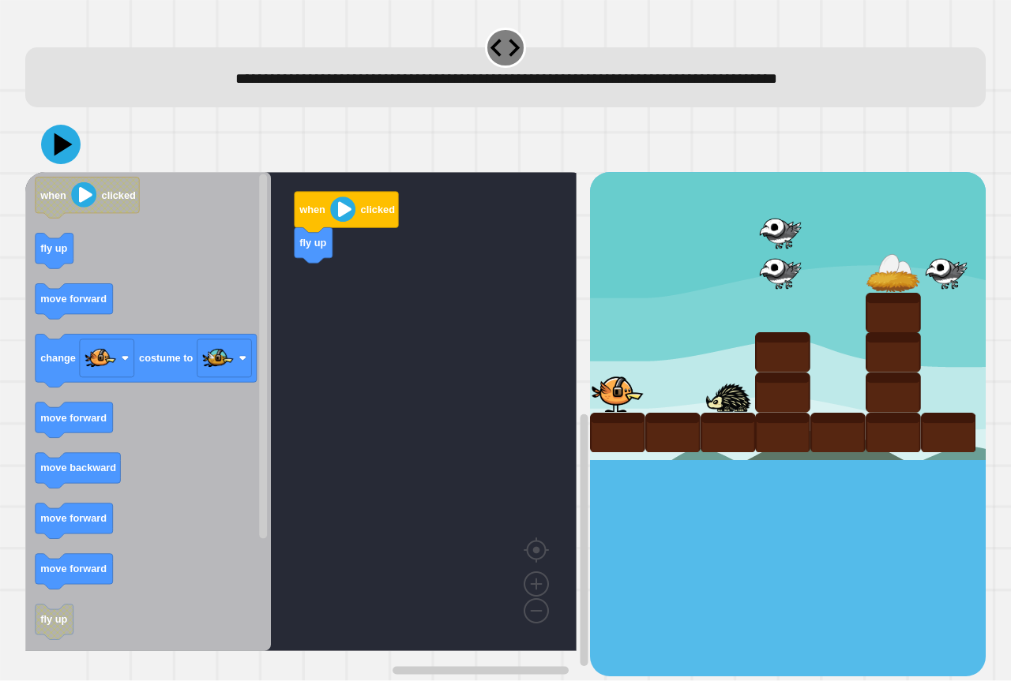
click at [169, 286] on icon "when clicked fly up move forward change costume to move forward move backward m…" at bounding box center [148, 411] width 246 height 479
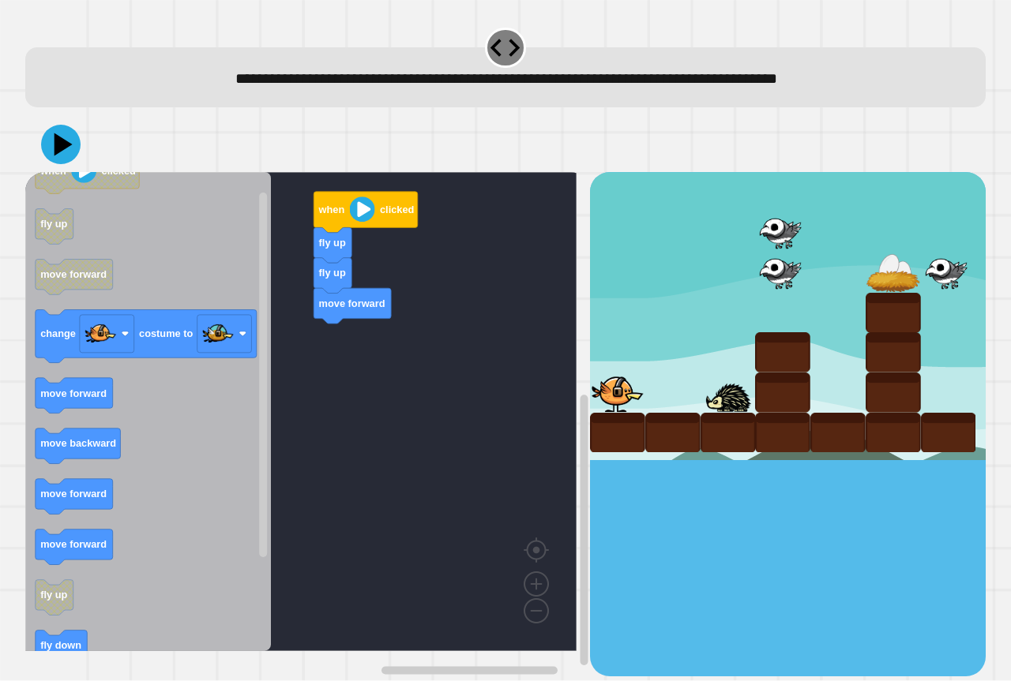
click at [261, 402] on div "when clicked fly up fly up move forward when clicked fly up move forward change…" at bounding box center [307, 424] width 564 height 504
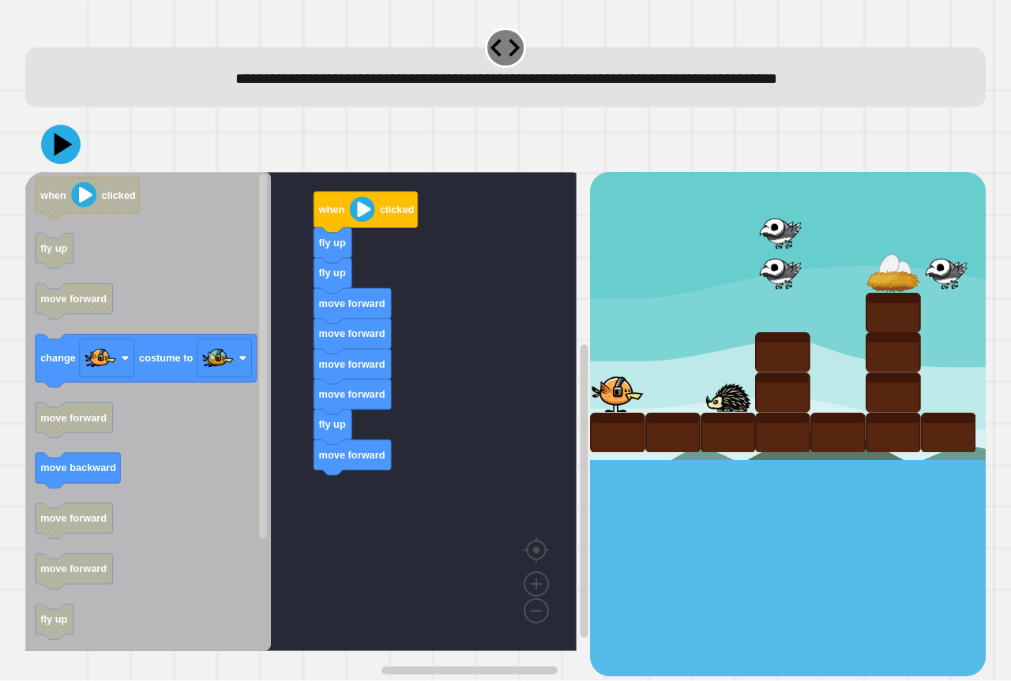
click at [302, 402] on div "when clicked fly up fly up move forward move forward move forward move forward …" at bounding box center [307, 424] width 564 height 504
click at [301, 434] on div "when clicked fly up fly up move forward move forward move forward move forward …" at bounding box center [307, 424] width 564 height 504
click at [192, 410] on icon "when clicked fly up move forward change costume to move forward move backward m…" at bounding box center [148, 411] width 246 height 479
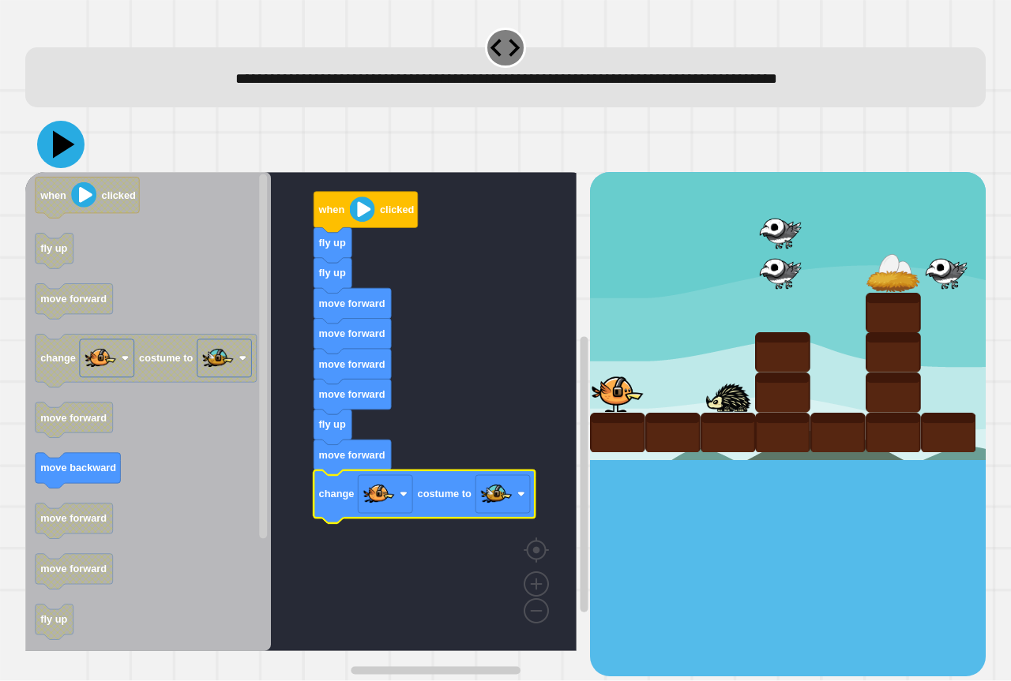
click at [77, 149] on icon at bounding box center [60, 144] width 47 height 47
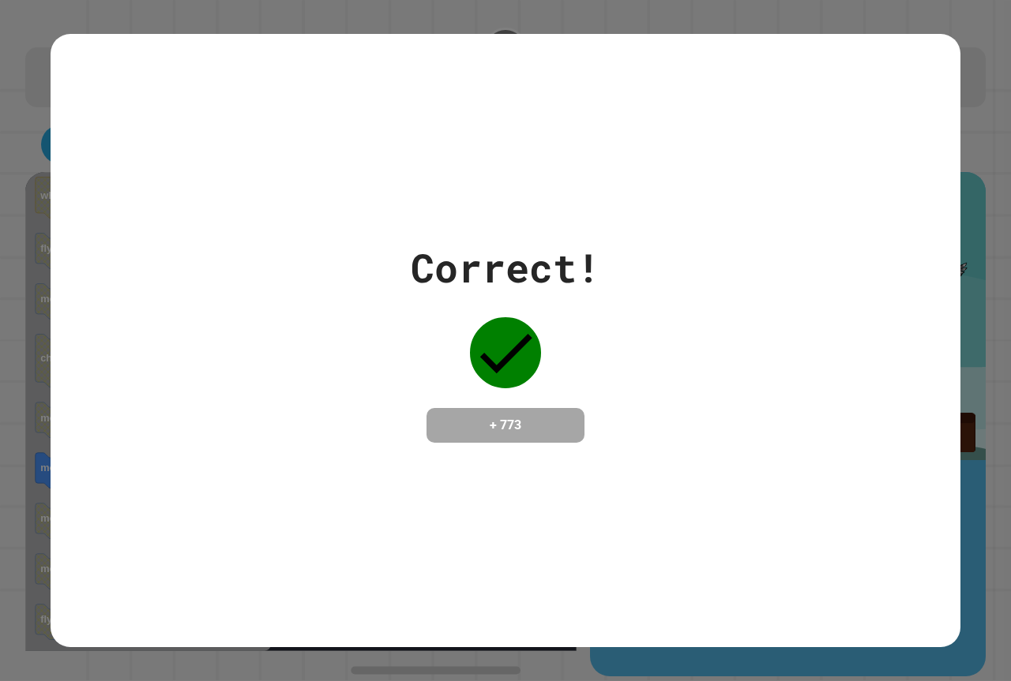
drag, startPoint x: 0, startPoint y: 544, endPoint x: 0, endPoint y: 666, distance: 121.6
click at [0, 570] on div "Correct! + 773" at bounding box center [505, 340] width 1011 height 681
drag, startPoint x: 62, startPoint y: 3, endPoint x: 91, endPoint y: 17, distance: 31.8
click at [73, 11] on div "Correct! + 773" at bounding box center [505, 340] width 1011 height 681
click at [179, 77] on div "Correct! + 773" at bounding box center [506, 340] width 910 height 613
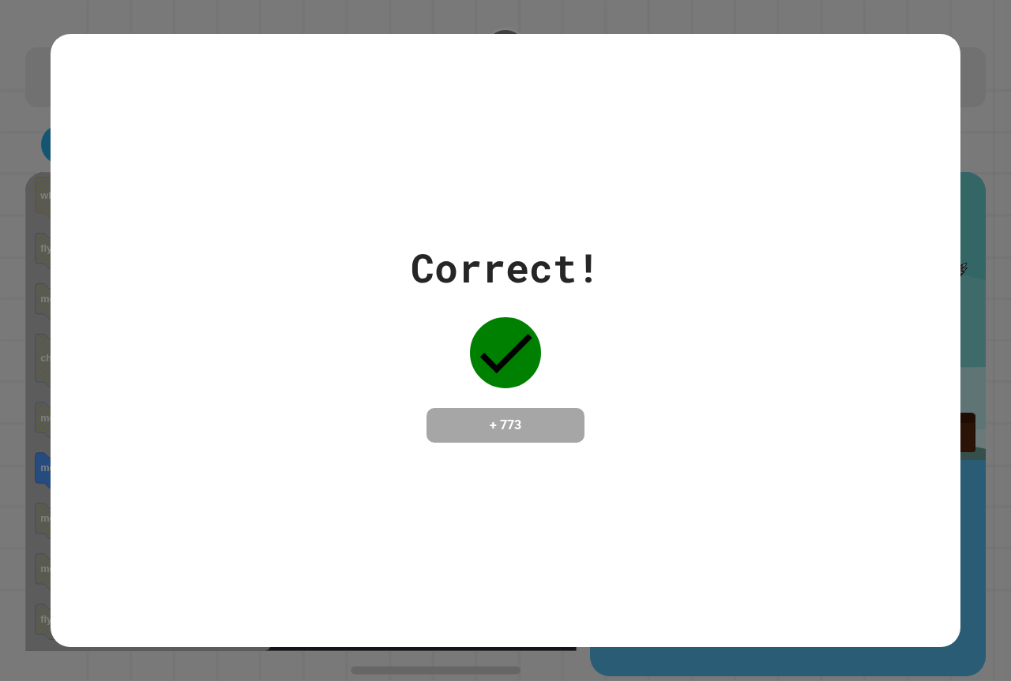
drag, startPoint x: 179, startPoint y: 77, endPoint x: 750, endPoint y: 482, distance: 700.4
click at [750, 482] on div "Correct! + 773" at bounding box center [506, 340] width 910 height 613
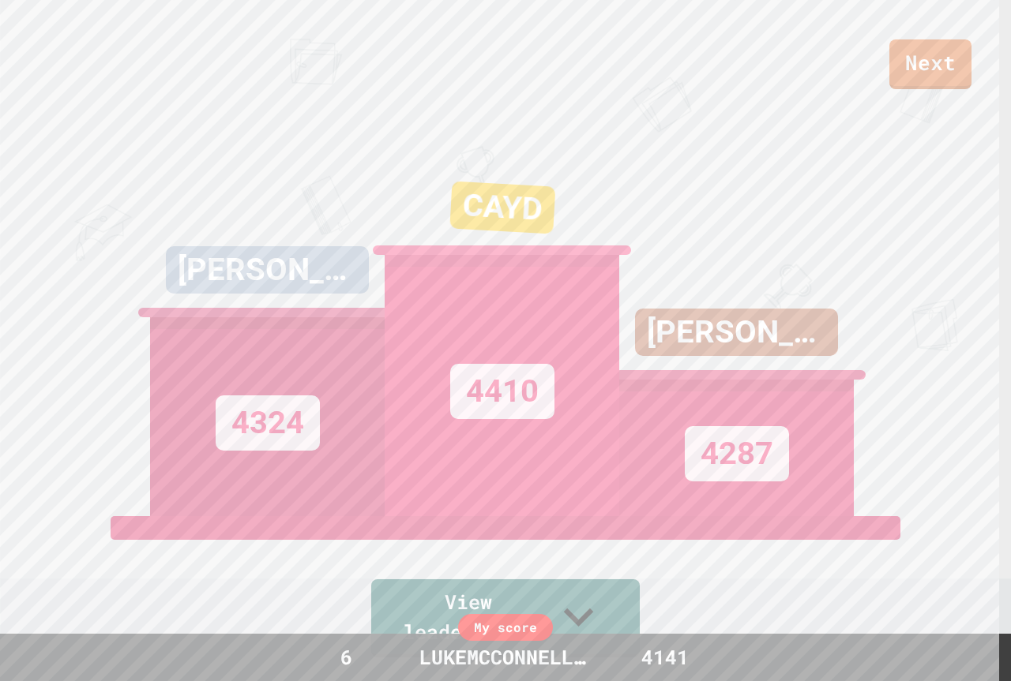
click at [643, 121] on div "Next [PERSON_NAME] C 4324 CAYD 4410 [PERSON_NAME];) 4287 View leaderboard" at bounding box center [505, 340] width 1011 height 681
drag, startPoint x: 689, startPoint y: 92, endPoint x: 704, endPoint y: 67, distance: 29.4
drag, startPoint x: 704, startPoint y: 67, endPoint x: 613, endPoint y: 32, distance: 97.2
click at [612, 32] on div "Next" at bounding box center [505, 44] width 1011 height 89
click at [912, 54] on link "Next" at bounding box center [930, 63] width 84 height 52
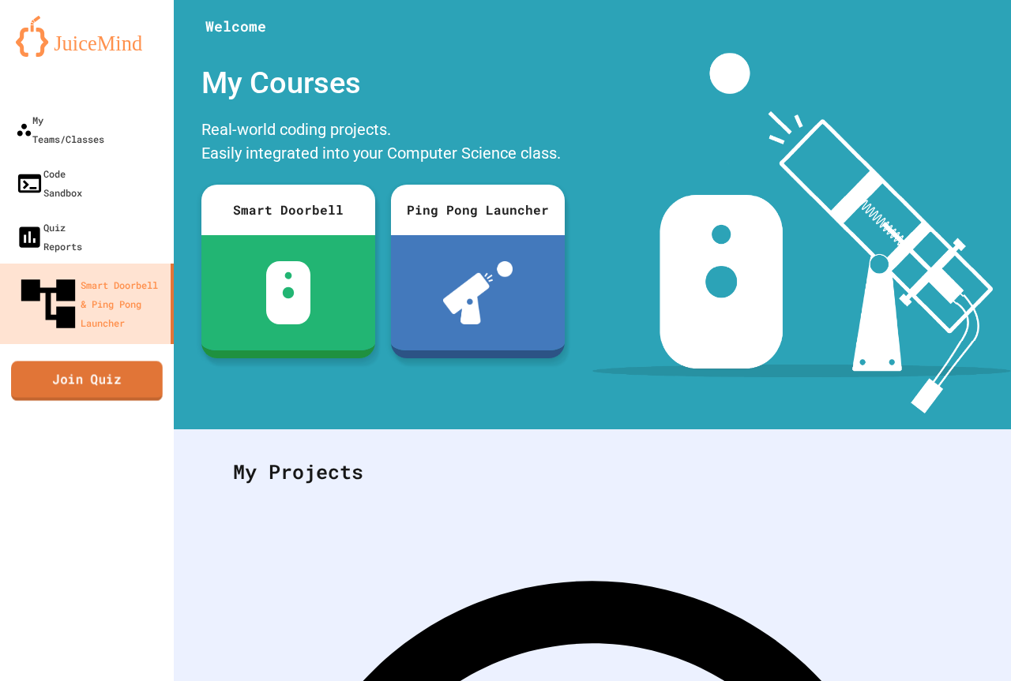
click at [124, 361] on link "Join Quiz" at bounding box center [87, 380] width 152 height 39
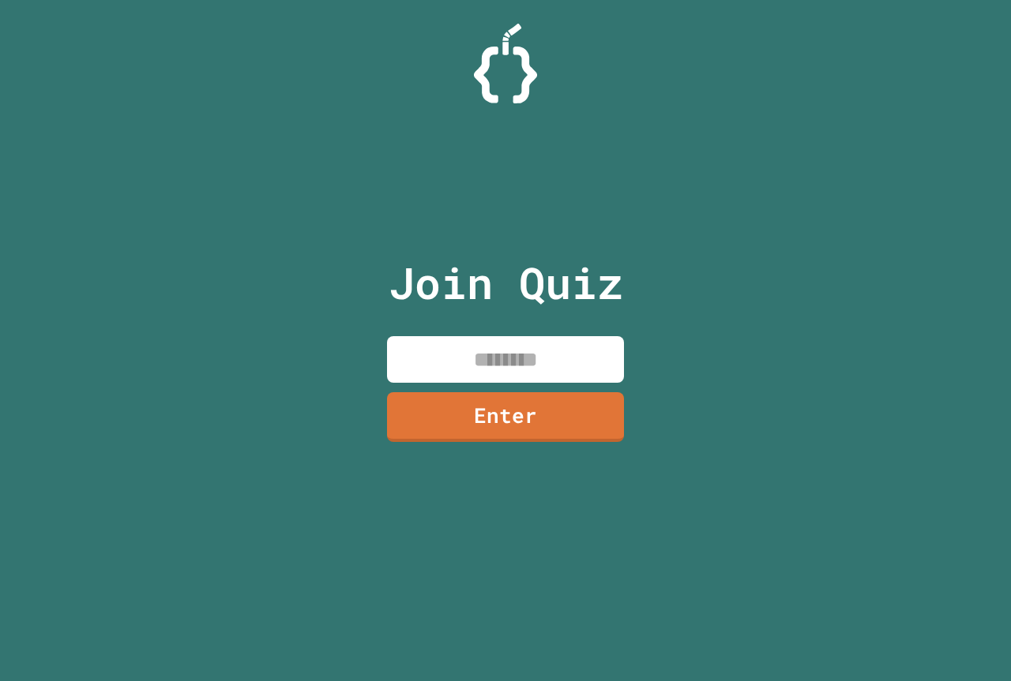
paste input
click at [522, 352] on input at bounding box center [505, 359] width 237 height 47
paste input "*******"
click at [459, 347] on input "*******" at bounding box center [505, 359] width 237 height 47
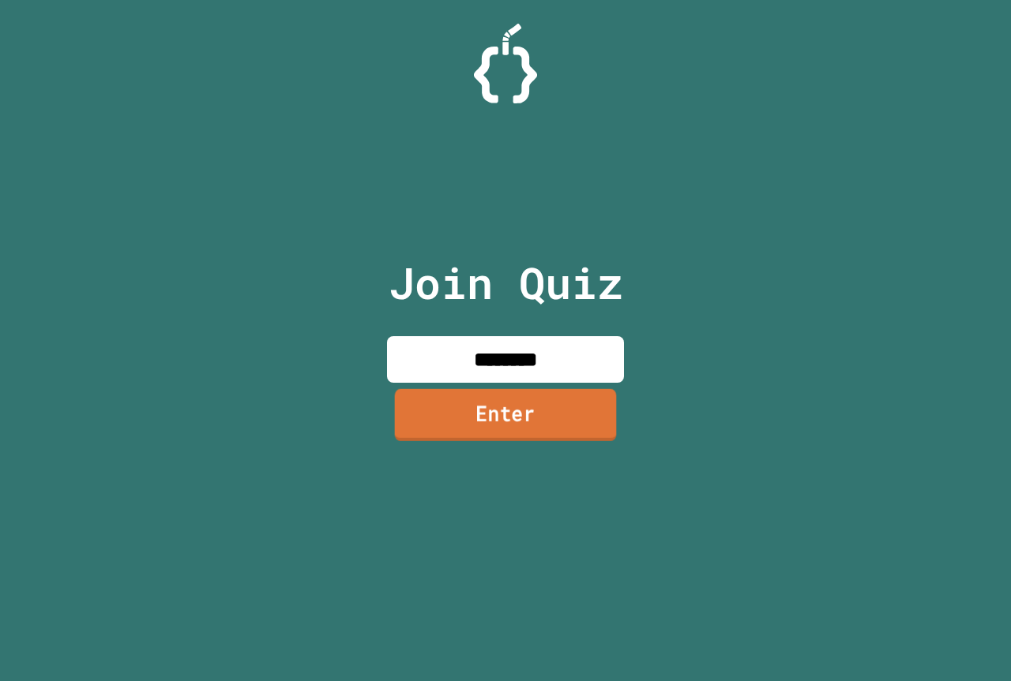
type input "********"
click at [493, 392] on link "Enter" at bounding box center [505, 416] width 238 height 52
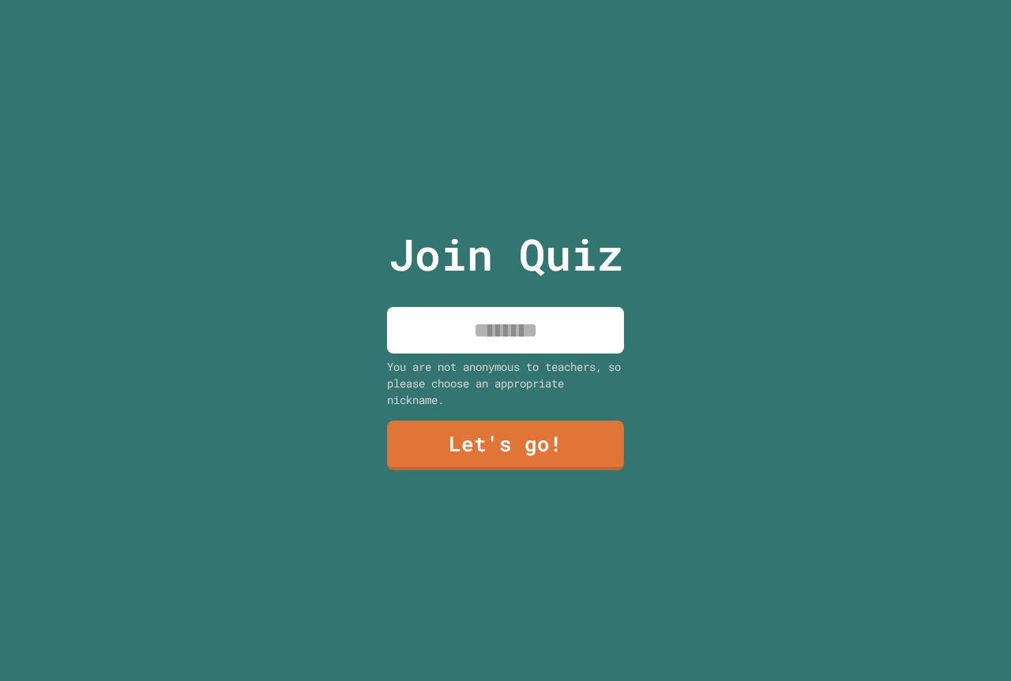
click at [511, 300] on div "Join Quiz You are not anonymous to teachers, so please choose an appropriate ni…" at bounding box center [506, 340] width 266 height 681
click at [521, 331] on input at bounding box center [505, 330] width 237 height 47
click at [467, 319] on input "**********" at bounding box center [505, 330] width 237 height 47
click at [606, 315] on input "**********" at bounding box center [505, 330] width 237 height 47
type input "**********"
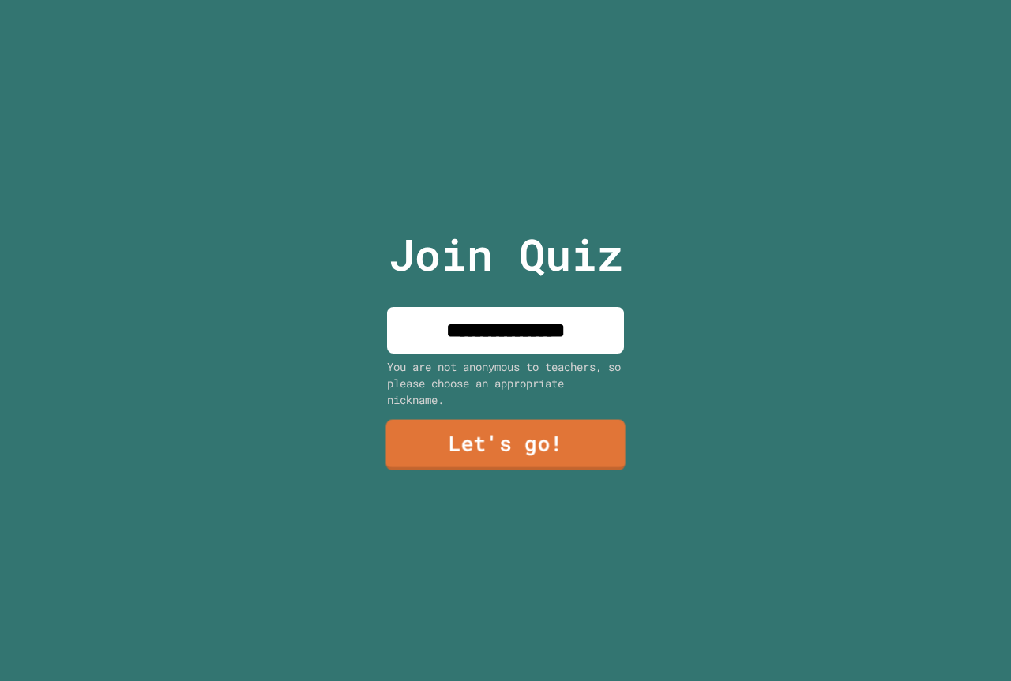
click at [569, 420] on link "Let's go!" at bounding box center [504, 445] width 239 height 51
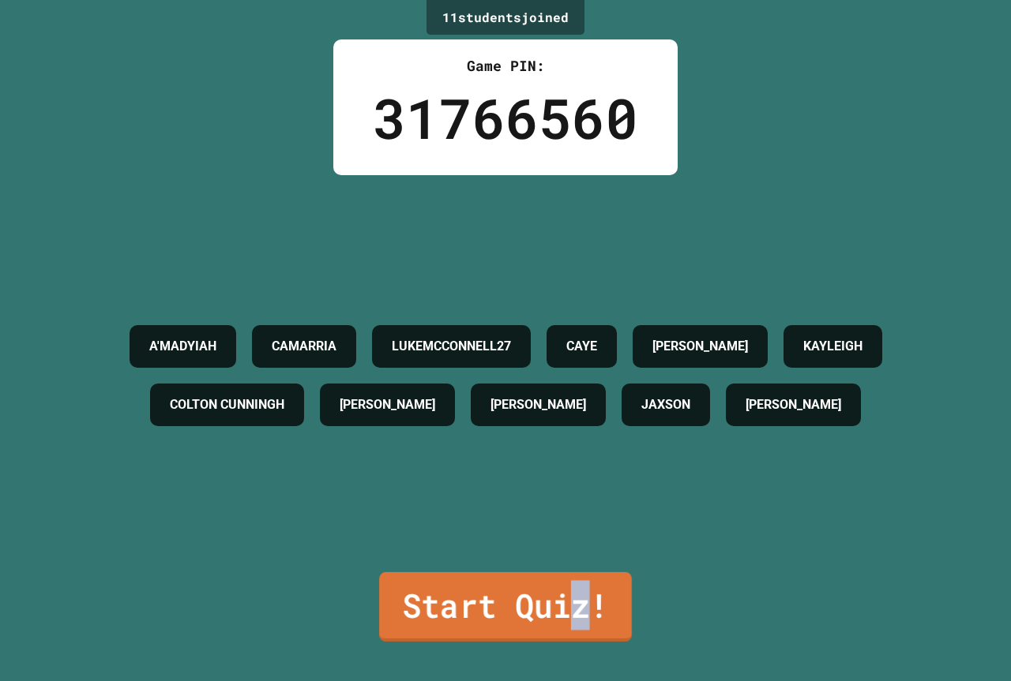
drag, startPoint x: 574, startPoint y: 603, endPoint x: 556, endPoint y: 598, distance: 18.8
click at [556, 598] on link "Start Quiz!" at bounding box center [505, 606] width 253 height 69
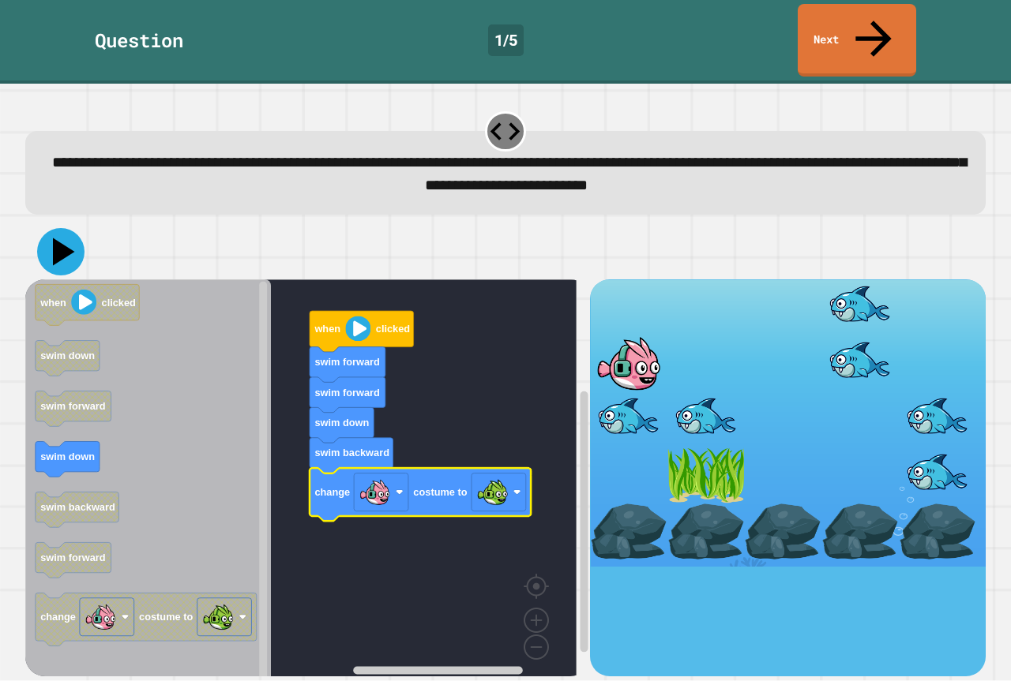
click at [58, 238] on icon at bounding box center [64, 252] width 22 height 28
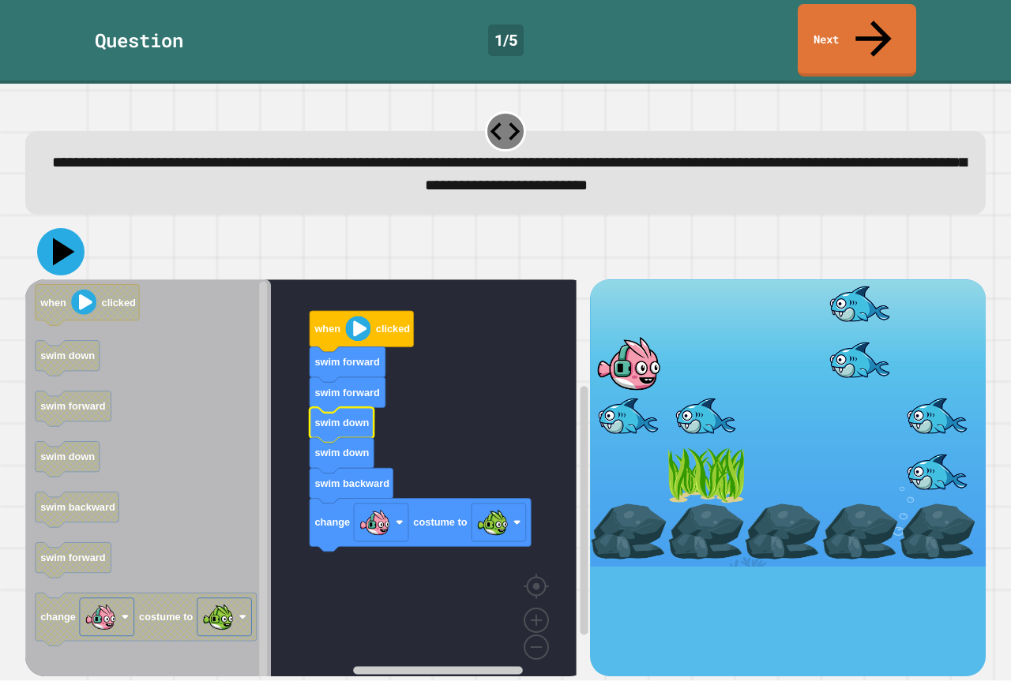
click at [53, 228] on icon at bounding box center [60, 251] width 47 height 47
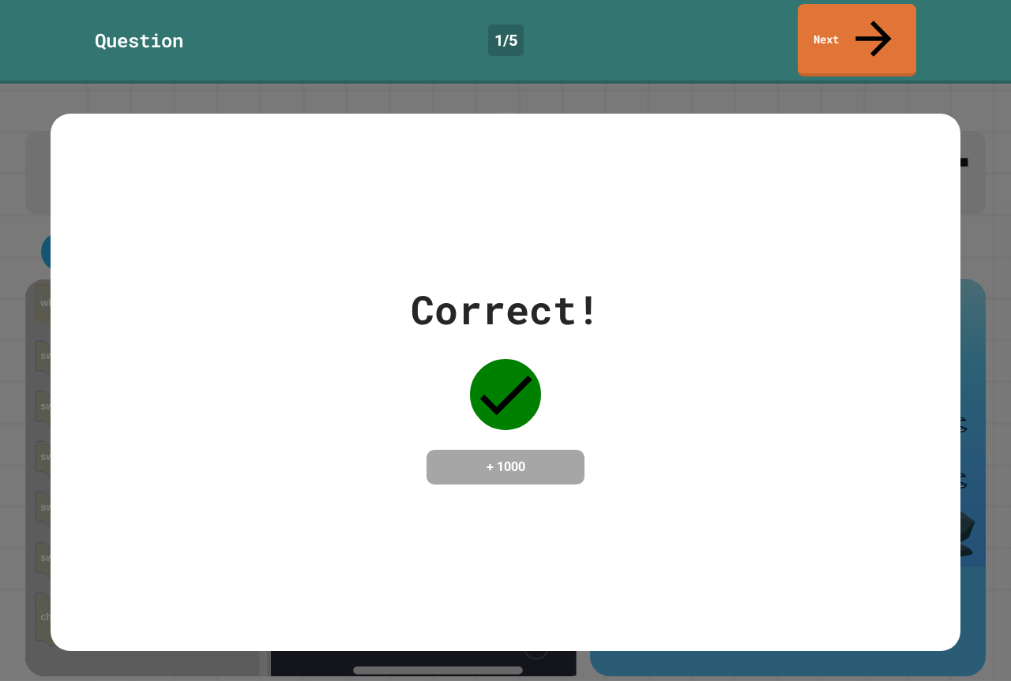
drag, startPoint x: 690, startPoint y: 439, endPoint x: 706, endPoint y: 445, distance: 17.0
click at [706, 445] on div "Correct! + 1000" at bounding box center [506, 382] width 910 height 204
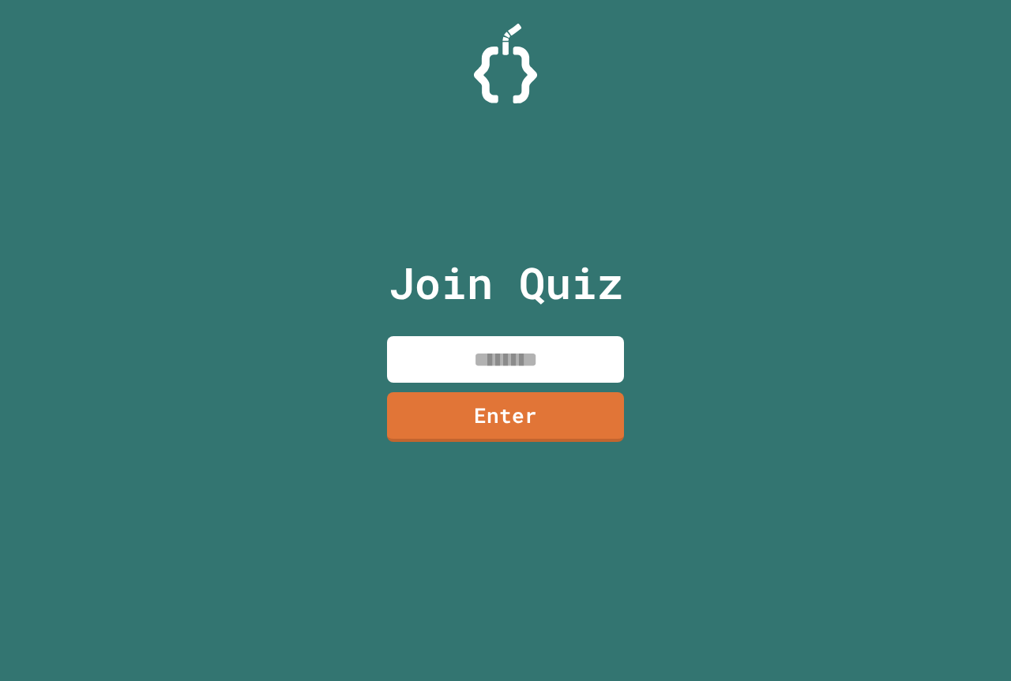
click at [416, 351] on input at bounding box center [505, 359] width 237 height 47
click at [489, 363] on input at bounding box center [505, 359] width 237 height 47
paste input "*******"
click at [446, 361] on input "*******" at bounding box center [505, 359] width 237 height 47
type input "********"
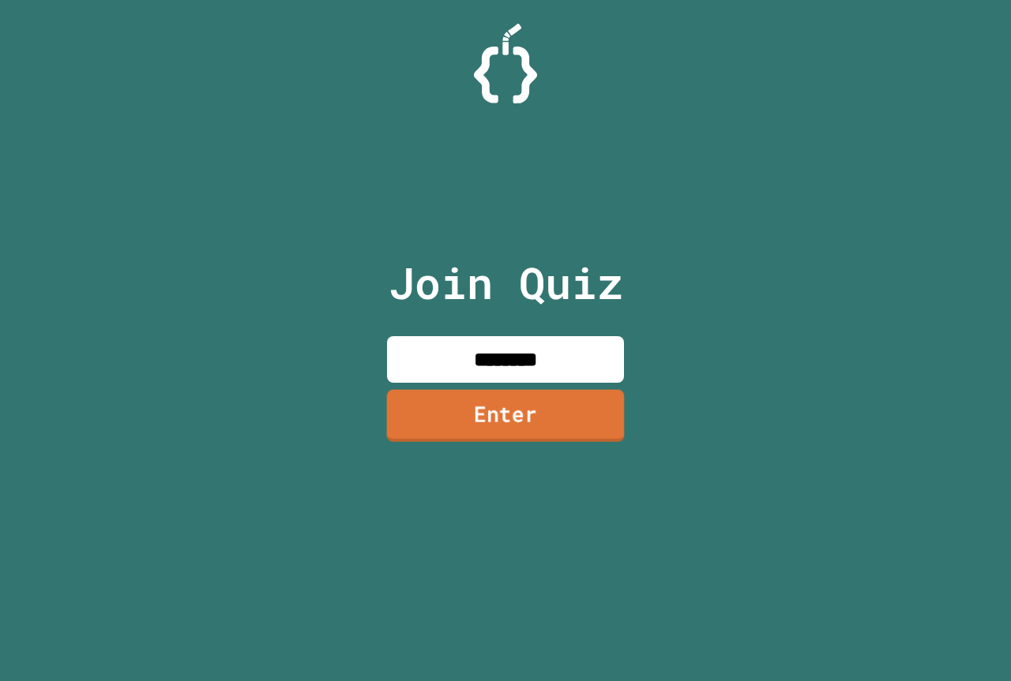
click at [474, 411] on link "Enter" at bounding box center [506, 415] width 238 height 52
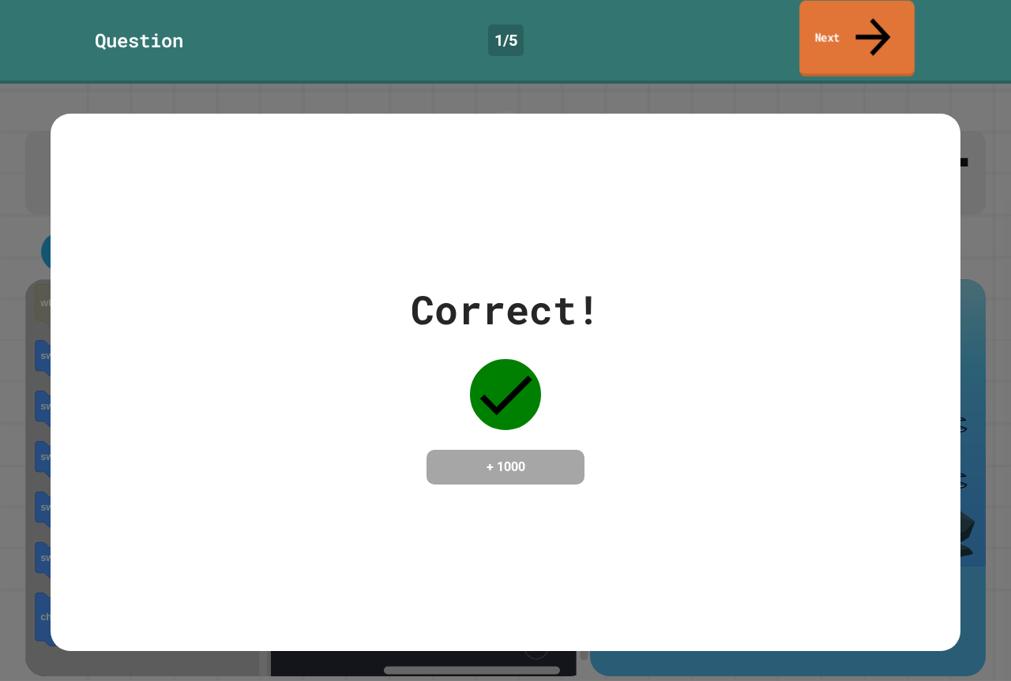
click at [850, 25] on link "Next" at bounding box center [856, 39] width 115 height 77
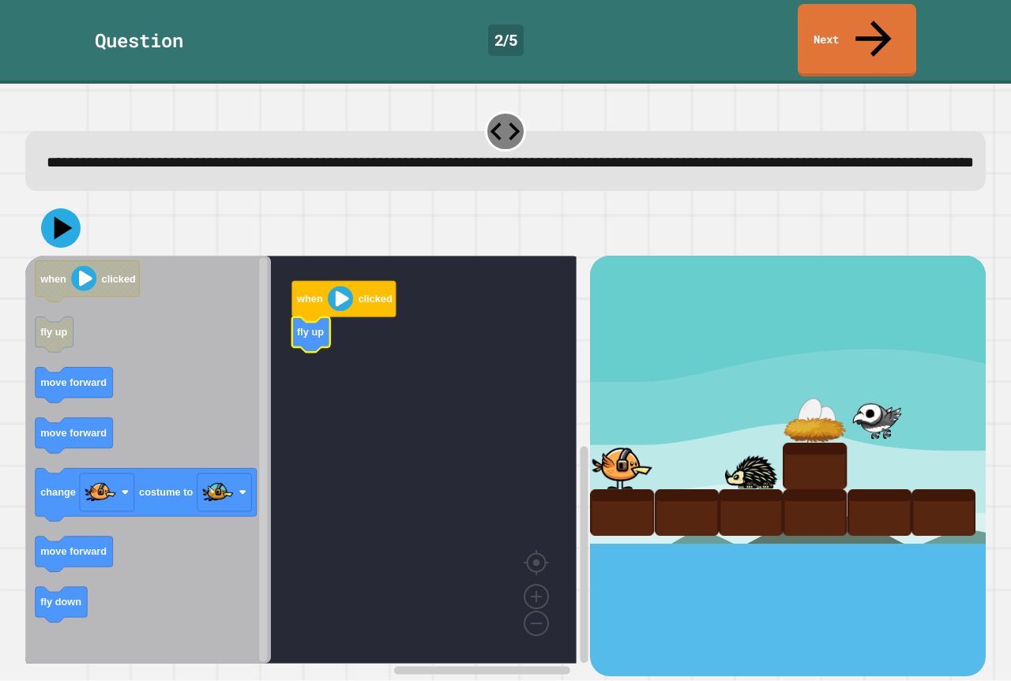
click at [298, 327] on text "fly up" at bounding box center [310, 333] width 27 height 12
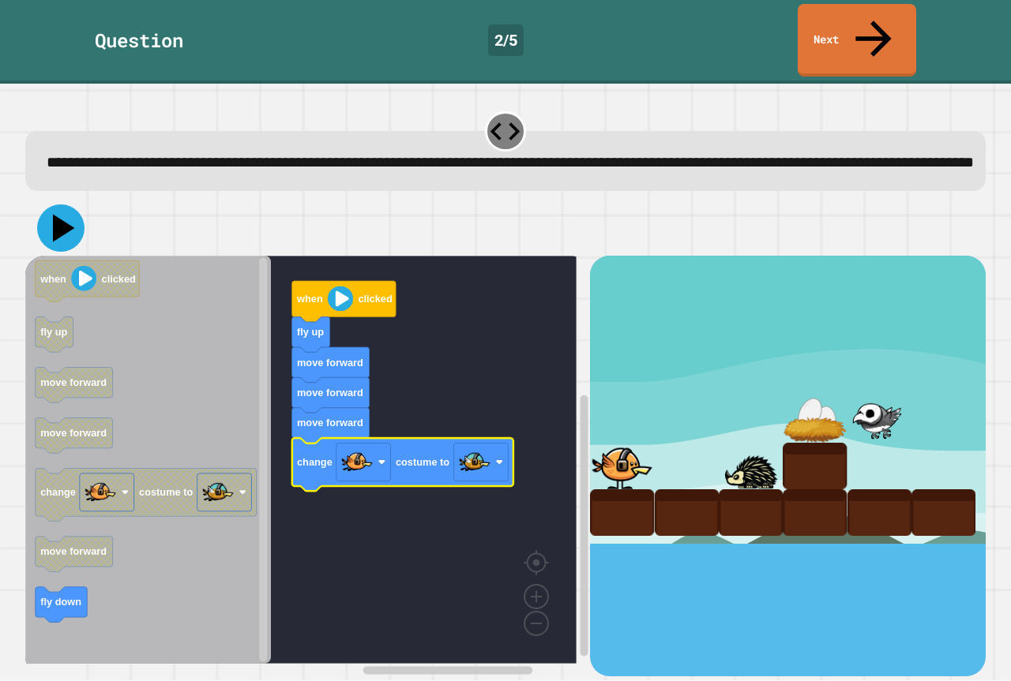
click at [47, 219] on icon at bounding box center [60, 227] width 47 height 47
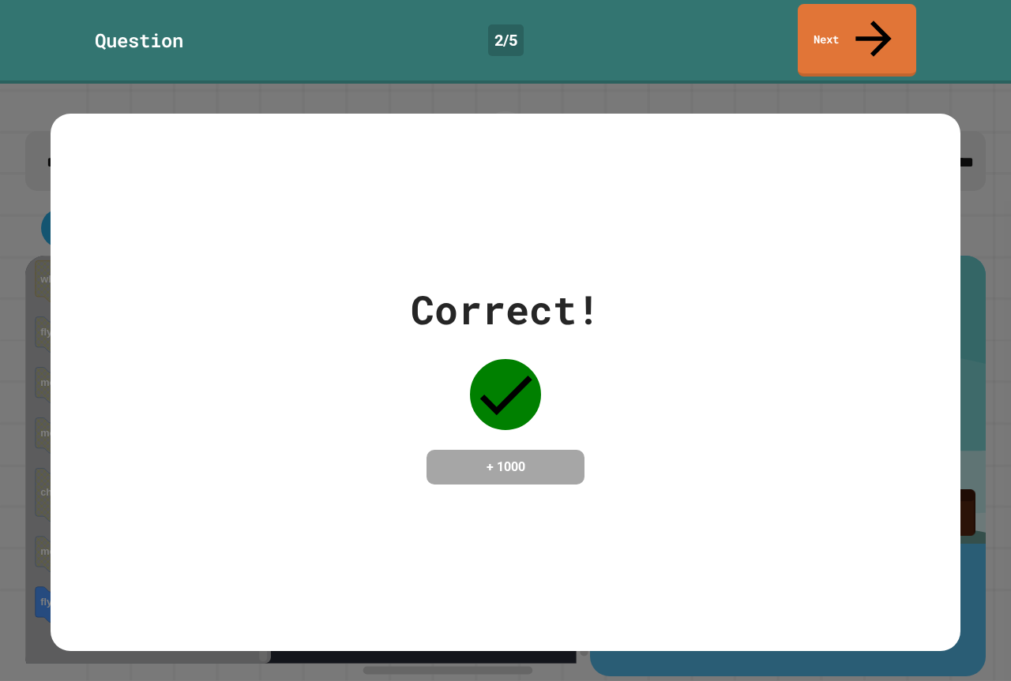
click at [40, 427] on div "Correct! + 1000" at bounding box center [505, 383] width 1011 height 598
click at [864, 32] on link "Next" at bounding box center [857, 39] width 122 height 77
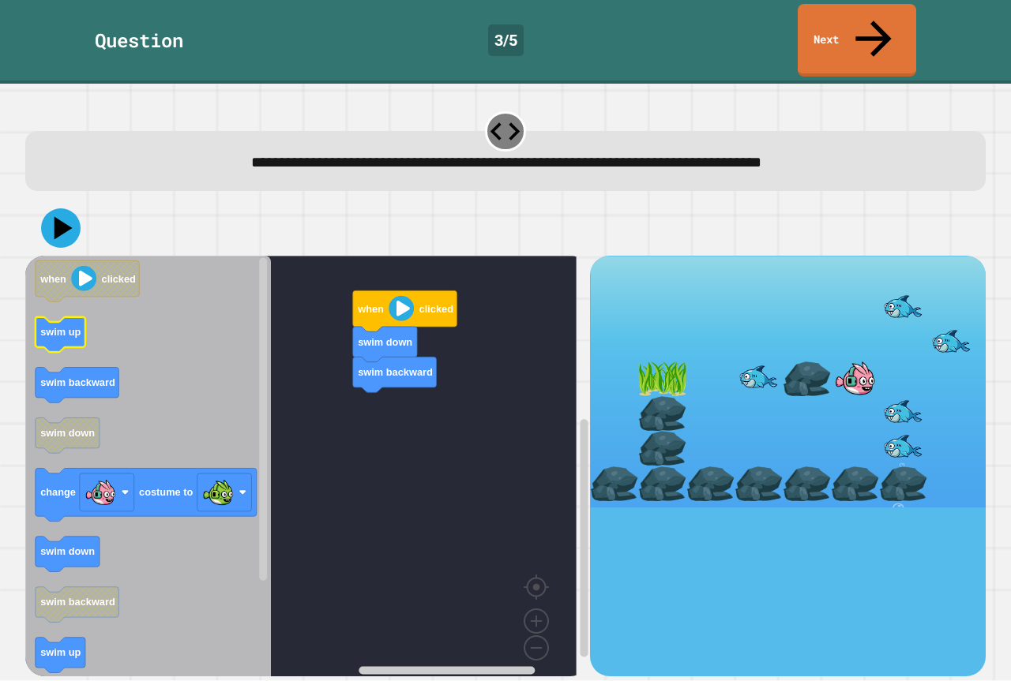
click at [81, 317] on icon "Blockly Workspace" at bounding box center [61, 335] width 50 height 36
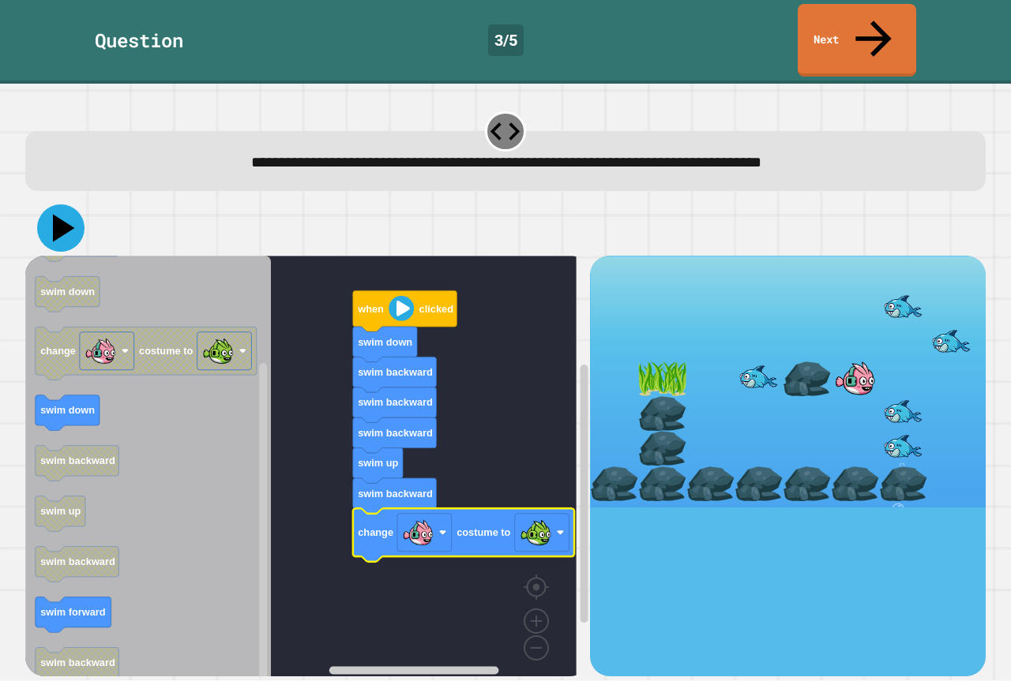
click at [62, 204] on icon at bounding box center [60, 227] width 47 height 47
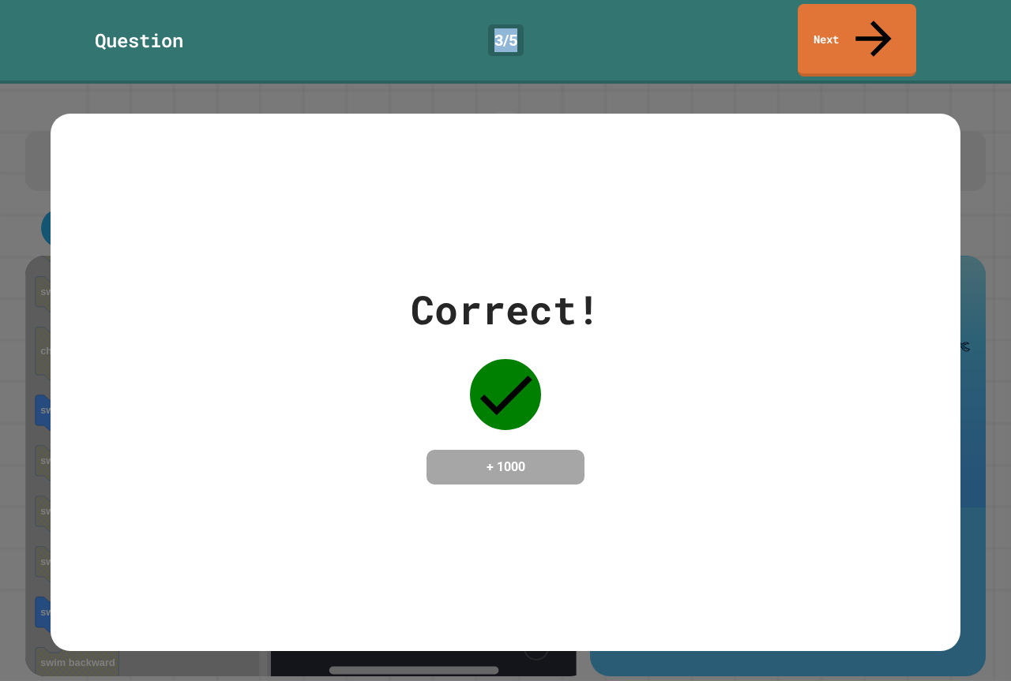
click at [572, 47] on div "**********" at bounding box center [505, 340] width 1011 height 681
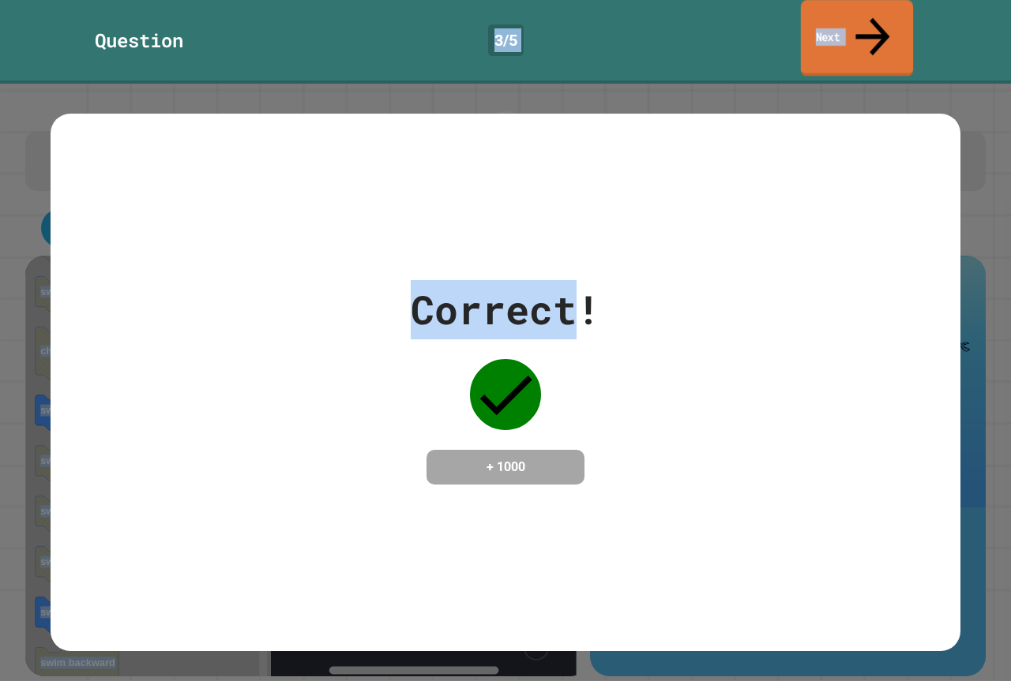
click at [908, 21] on link "Next" at bounding box center [857, 38] width 112 height 77
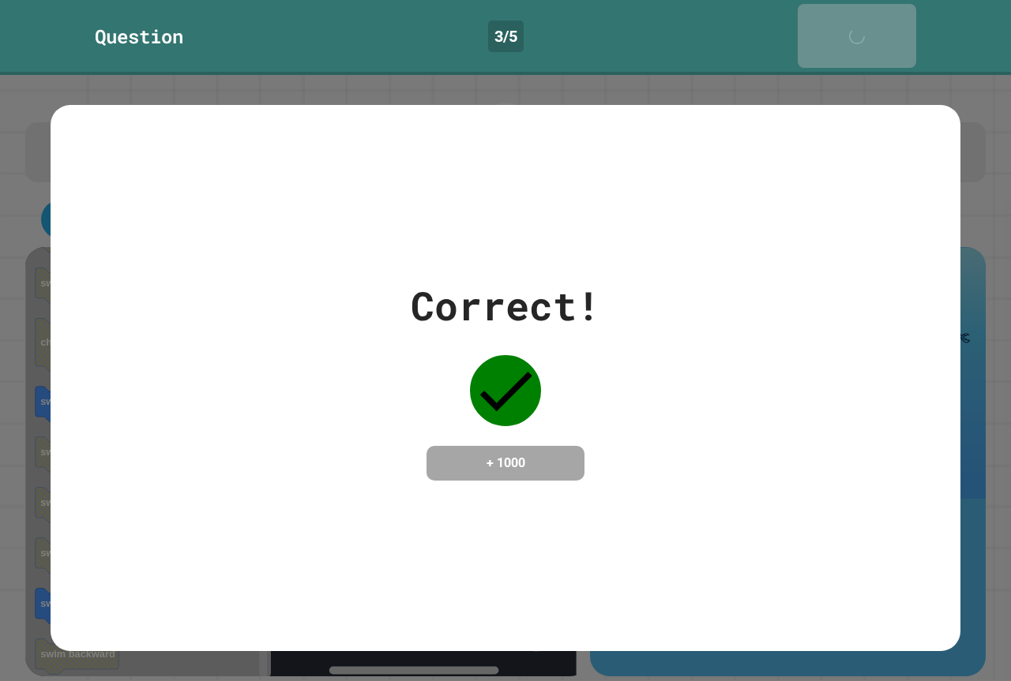
drag, startPoint x: 861, startPoint y: 380, endPoint x: 840, endPoint y: 422, distance: 47.0
click at [859, 389] on div "Correct! + 1000" at bounding box center [506, 378] width 910 height 204
click at [850, 403] on div "Correct! + 1000" at bounding box center [506, 378] width 910 height 204
drag, startPoint x: 852, startPoint y: 406, endPoint x: 906, endPoint y: 422, distance: 56.0
click at [904, 406] on div "Correct! + 1000" at bounding box center [506, 378] width 910 height 204
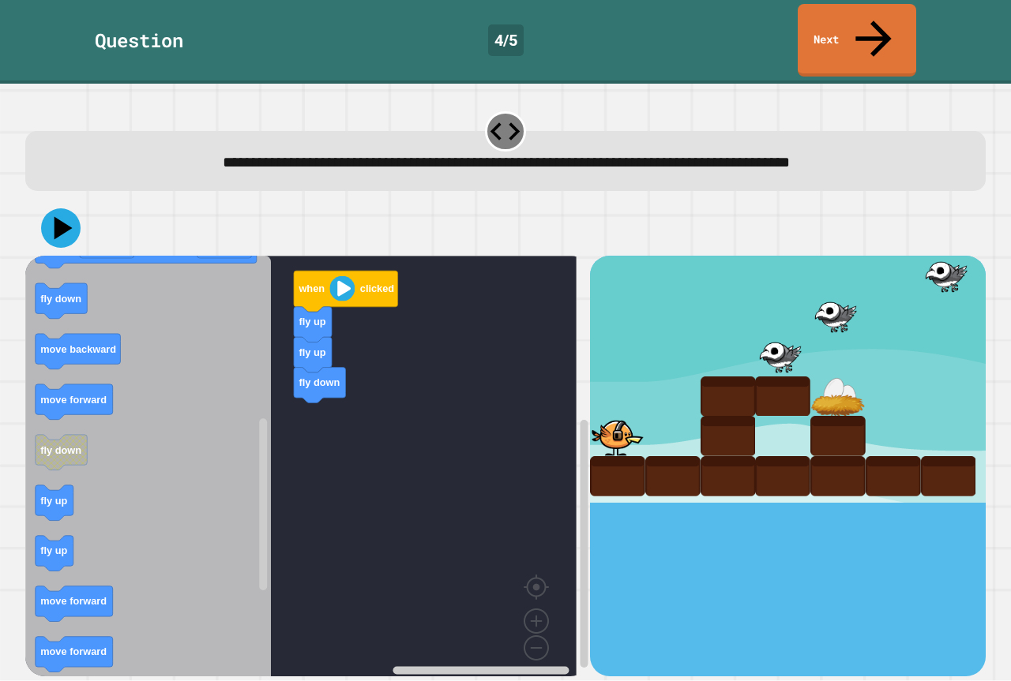
click at [297, 503] on div "when clicked fly up fly up fly down when clicked fly down fly up move forward m…" at bounding box center [307, 466] width 564 height 420
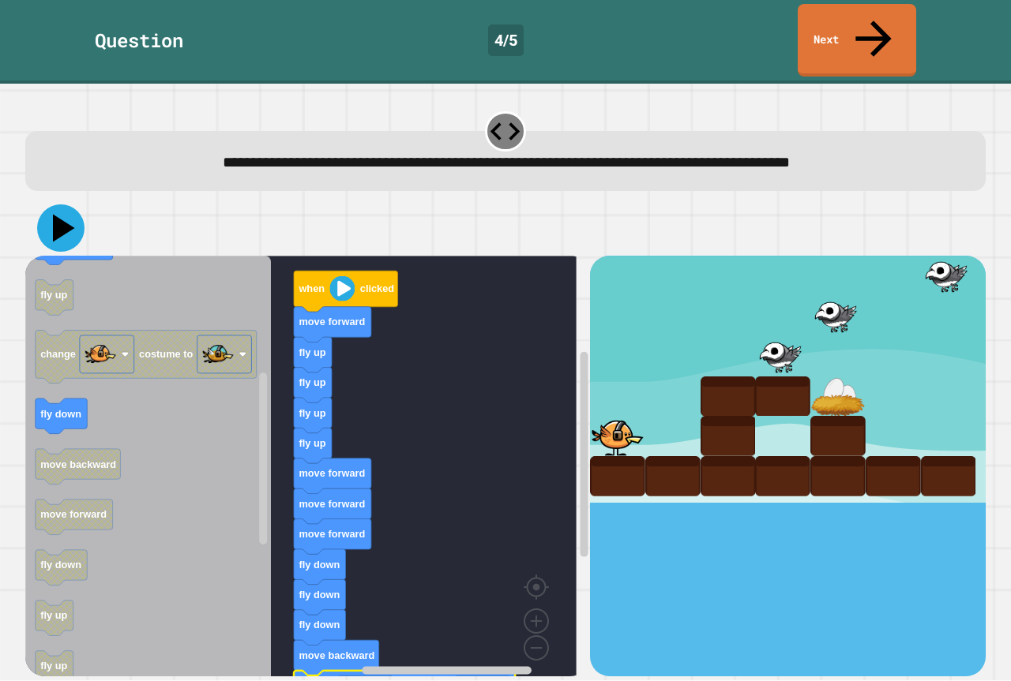
click at [47, 204] on icon at bounding box center [60, 227] width 47 height 47
click at [58, 215] on icon at bounding box center [64, 229] width 22 height 28
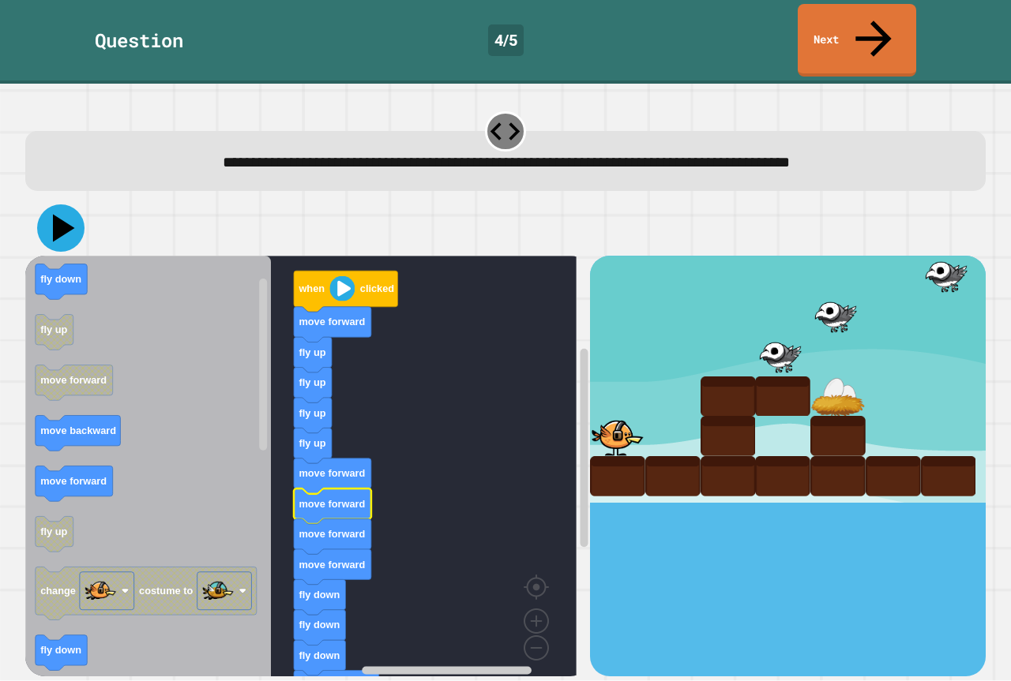
click at [46, 204] on icon at bounding box center [60, 227] width 47 height 47
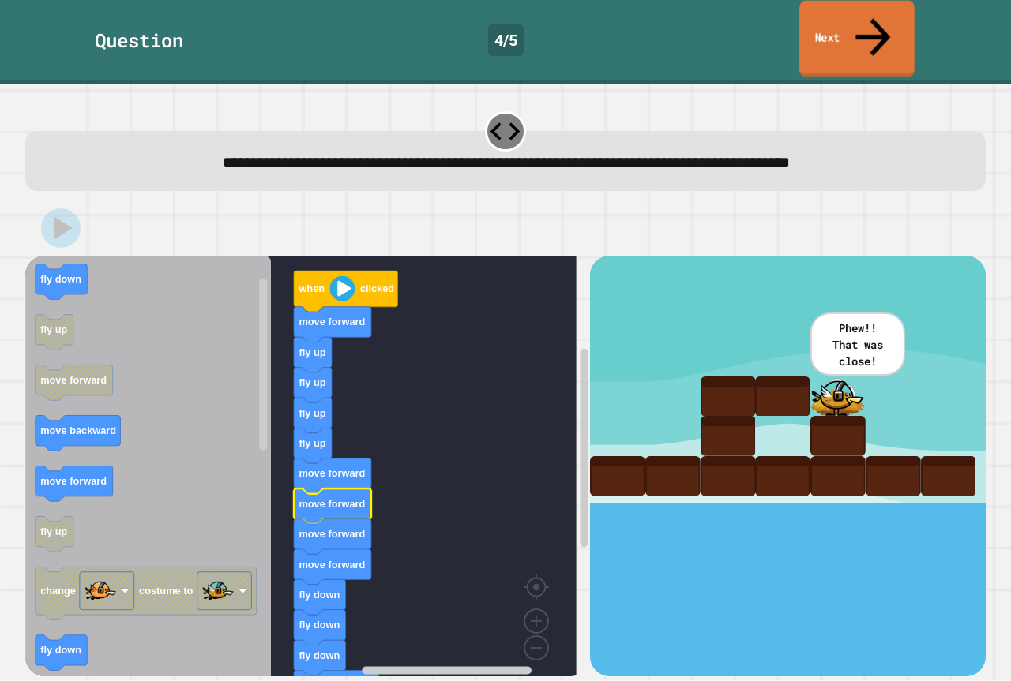
click at [845, 22] on link "Next" at bounding box center [856, 39] width 115 height 77
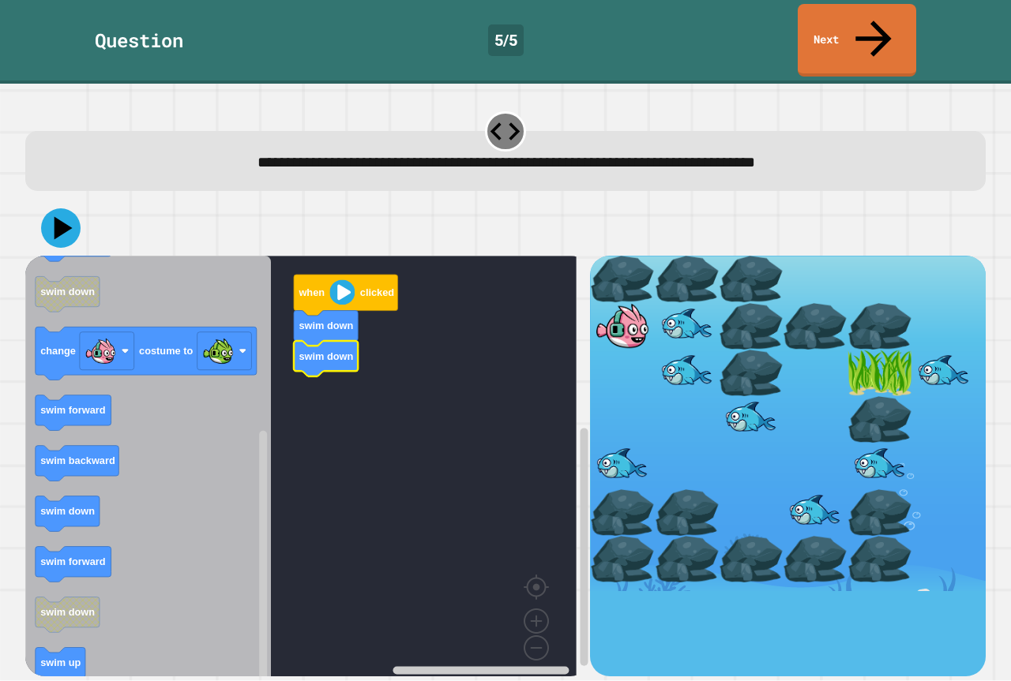
click at [58, 511] on icon "when clicked swim forward swim backward swim up swim up swim forward swim down …" at bounding box center [148, 472] width 246 height 433
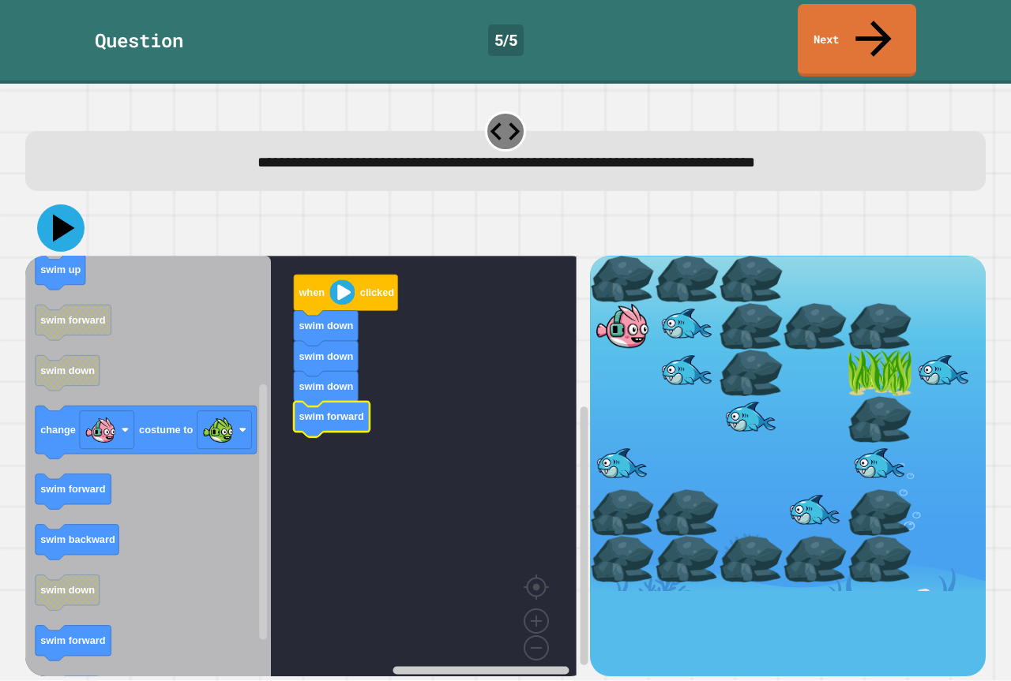
click at [58, 215] on icon at bounding box center [64, 229] width 22 height 28
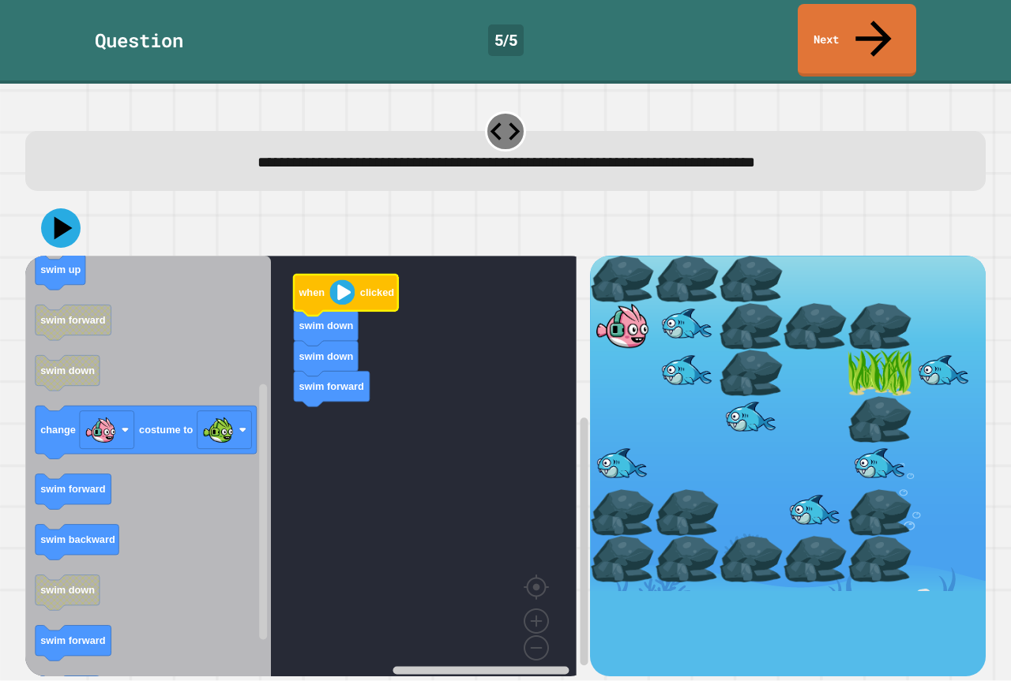
click at [342, 280] on image "Blockly Workspace" at bounding box center [341, 292] width 25 height 25
click at [73, 204] on icon at bounding box center [60, 227] width 47 height 47
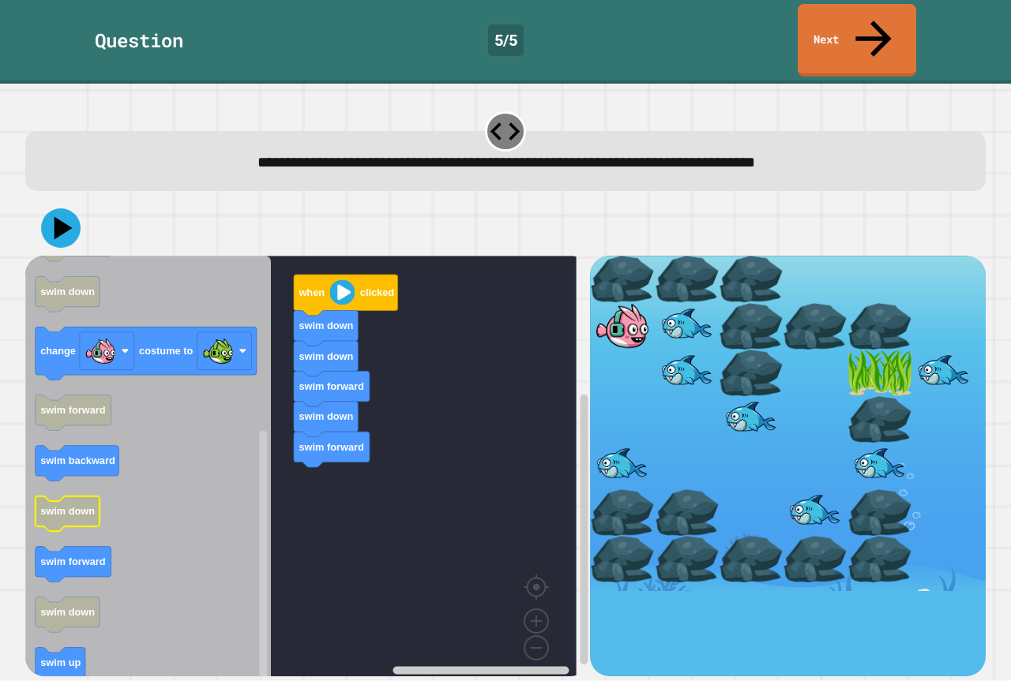
click at [67, 497] on icon "Blockly Workspace" at bounding box center [68, 515] width 64 height 36
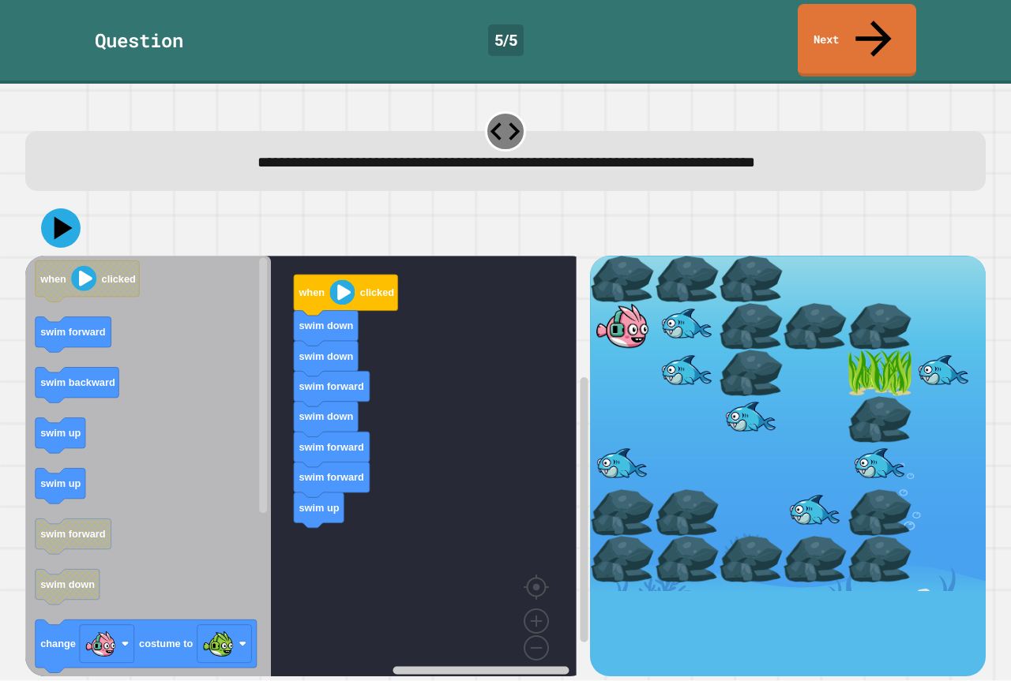
click at [222, 484] on icon "when clicked swim forward swim backward swim up swim up swim forward swim down …" at bounding box center [148, 472] width 246 height 433
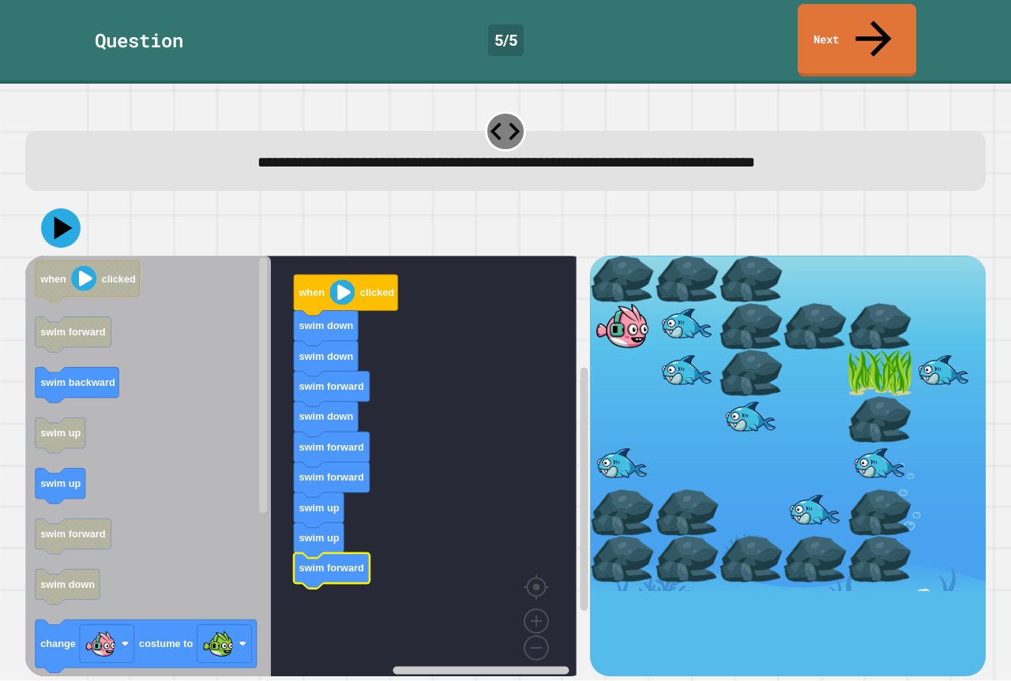
drag, startPoint x: 69, startPoint y: 195, endPoint x: 62, endPoint y: 209, distance: 15.9
click at [62, 208] on icon at bounding box center [60, 227] width 39 height 39
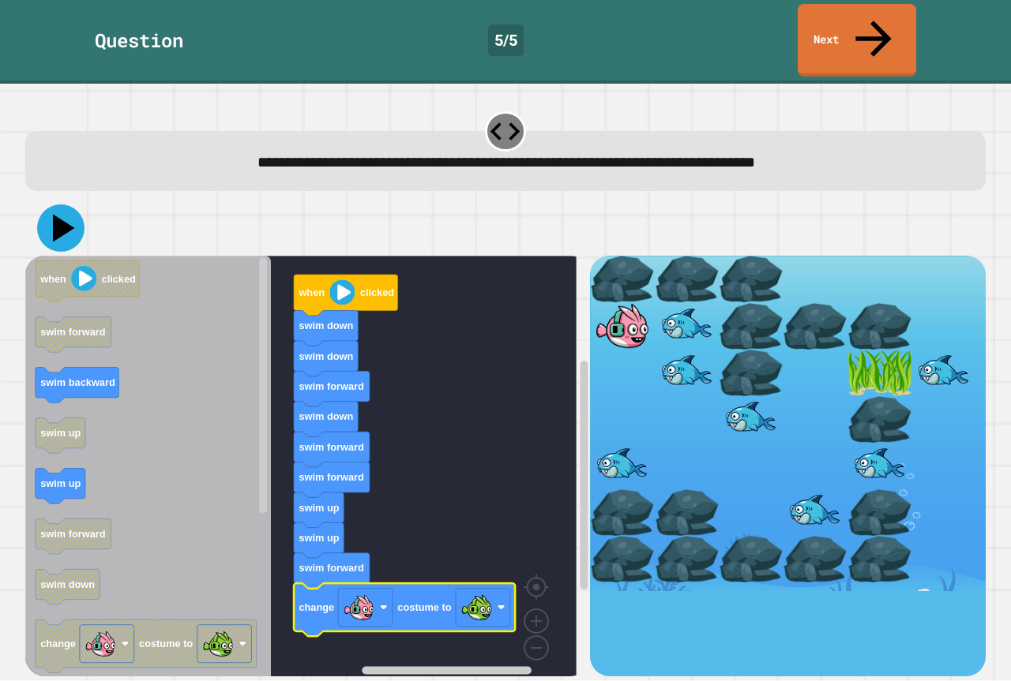
click at [66, 204] on icon at bounding box center [60, 227] width 47 height 47
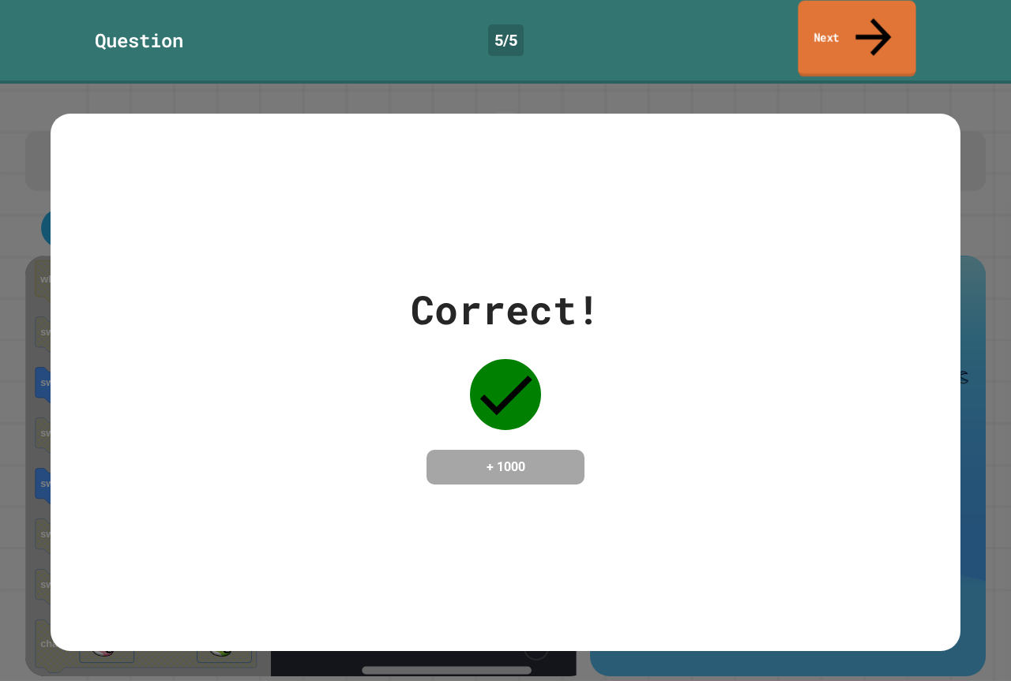
click at [893, 24] on link "Next" at bounding box center [856, 39] width 118 height 77
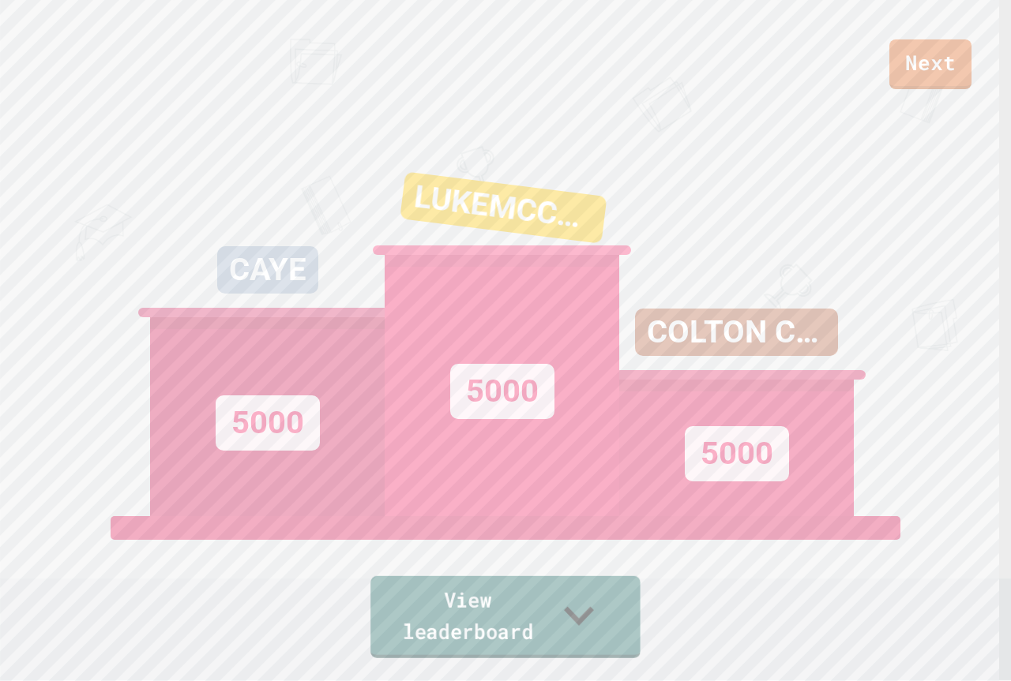
click at [457, 640] on link "View leaderboard" at bounding box center [505, 617] width 270 height 82
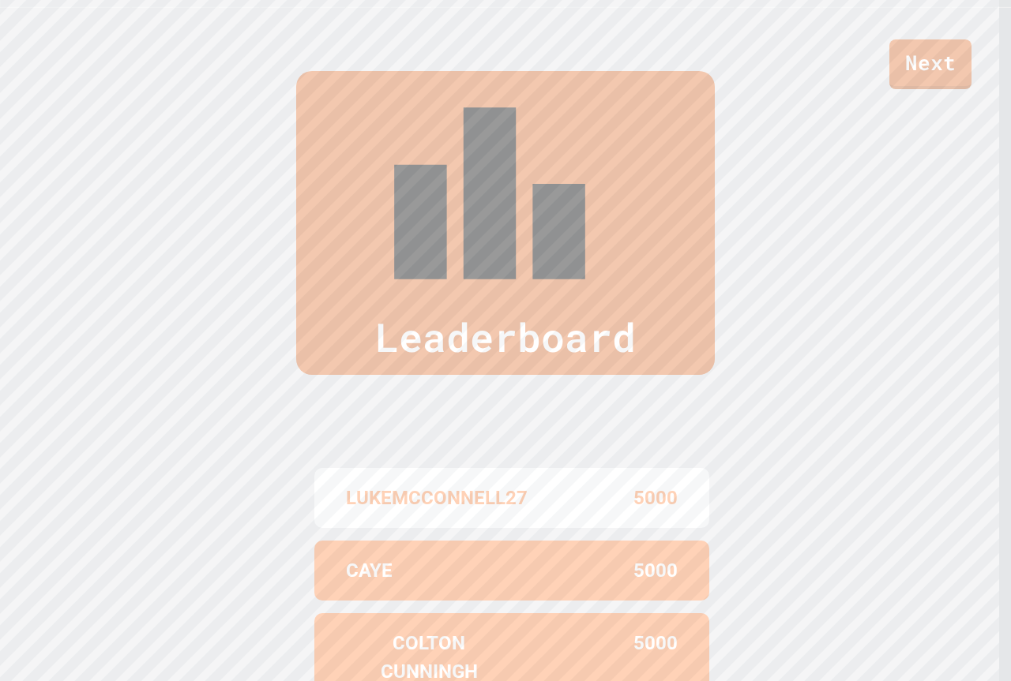
scroll to position [676, 0]
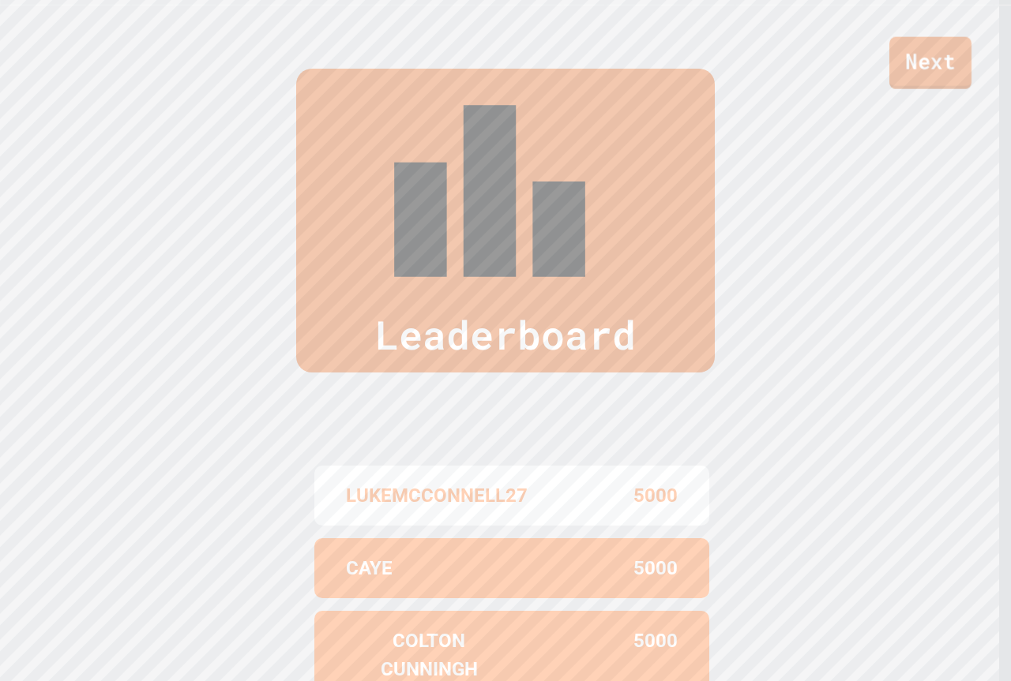
click at [922, 53] on link "Next" at bounding box center [930, 63] width 82 height 52
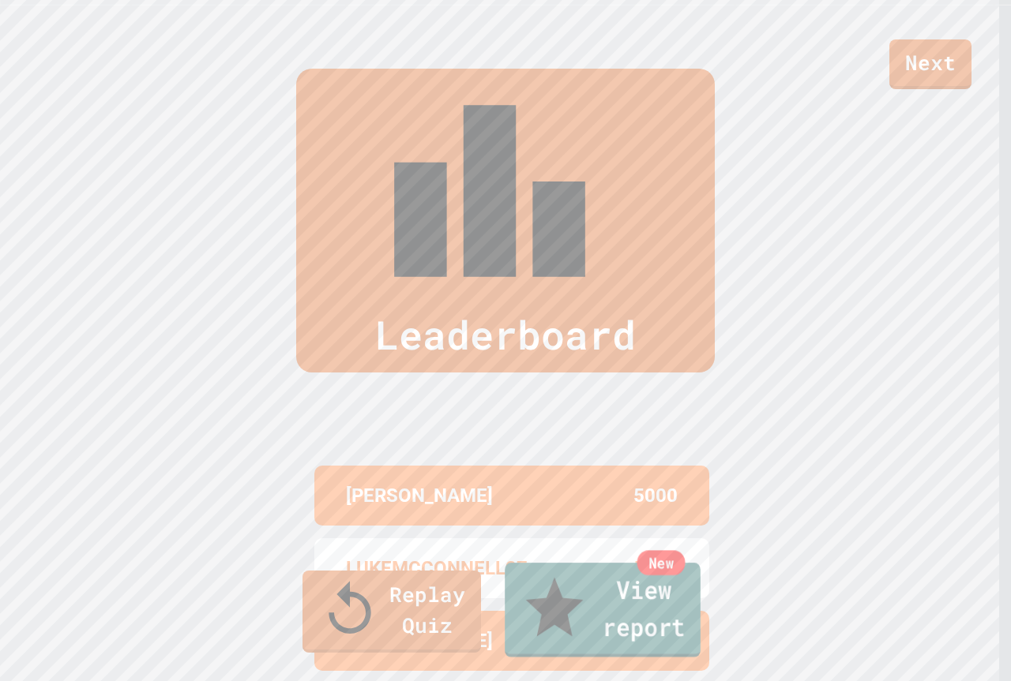
click at [538, 634] on link "New View report" at bounding box center [602, 610] width 196 height 95
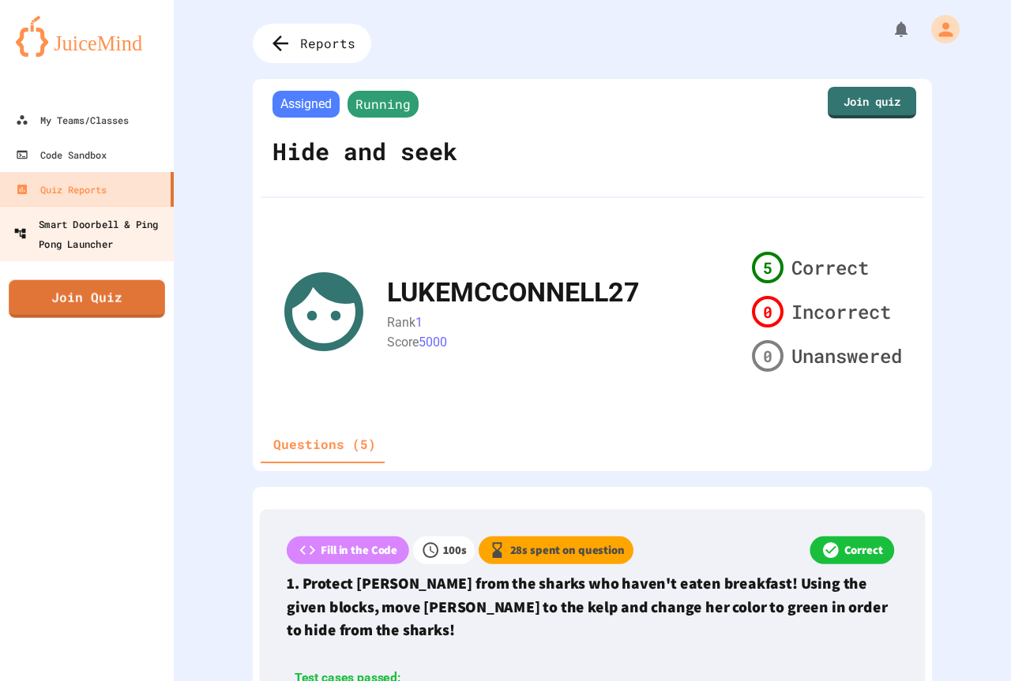
click at [58, 246] on div "Smart Doorbell & Ping Pong Launcher" at bounding box center [91, 233] width 156 height 39
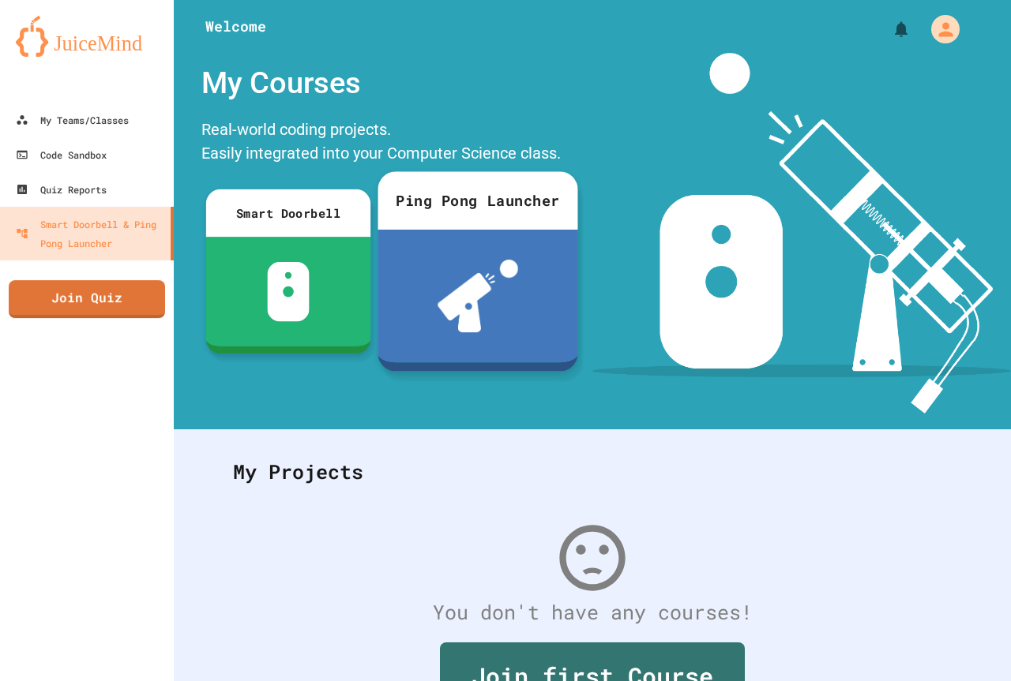
click at [549, 282] on div at bounding box center [477, 296] width 200 height 133
